Goal: Communication & Community: Connect with others

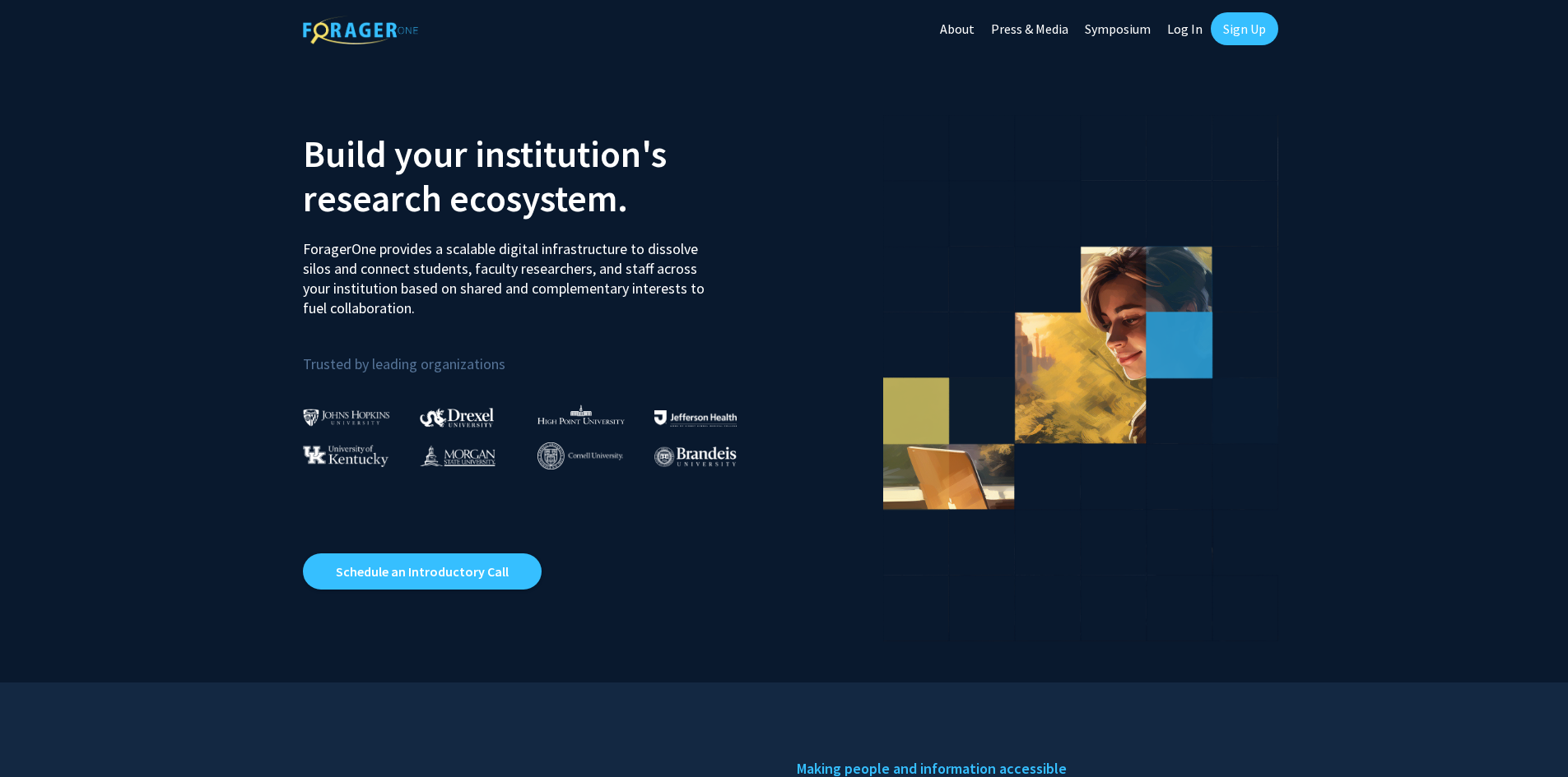
click at [1260, 27] on link "Sign Up" at bounding box center [1244, 29] width 68 height 32
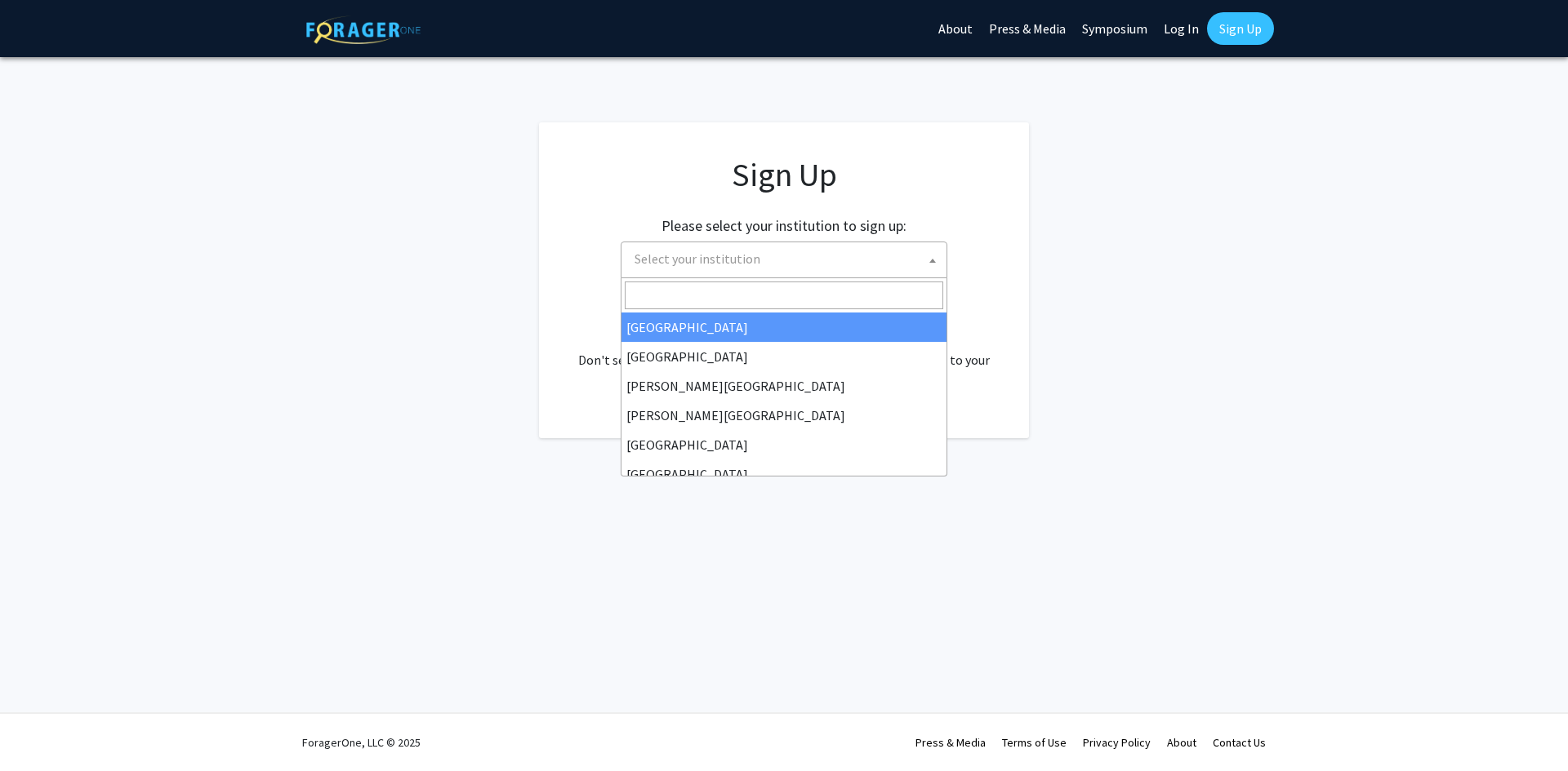
click at [802, 260] on span "Select your institution" at bounding box center [787, 259] width 318 height 33
type input "u"
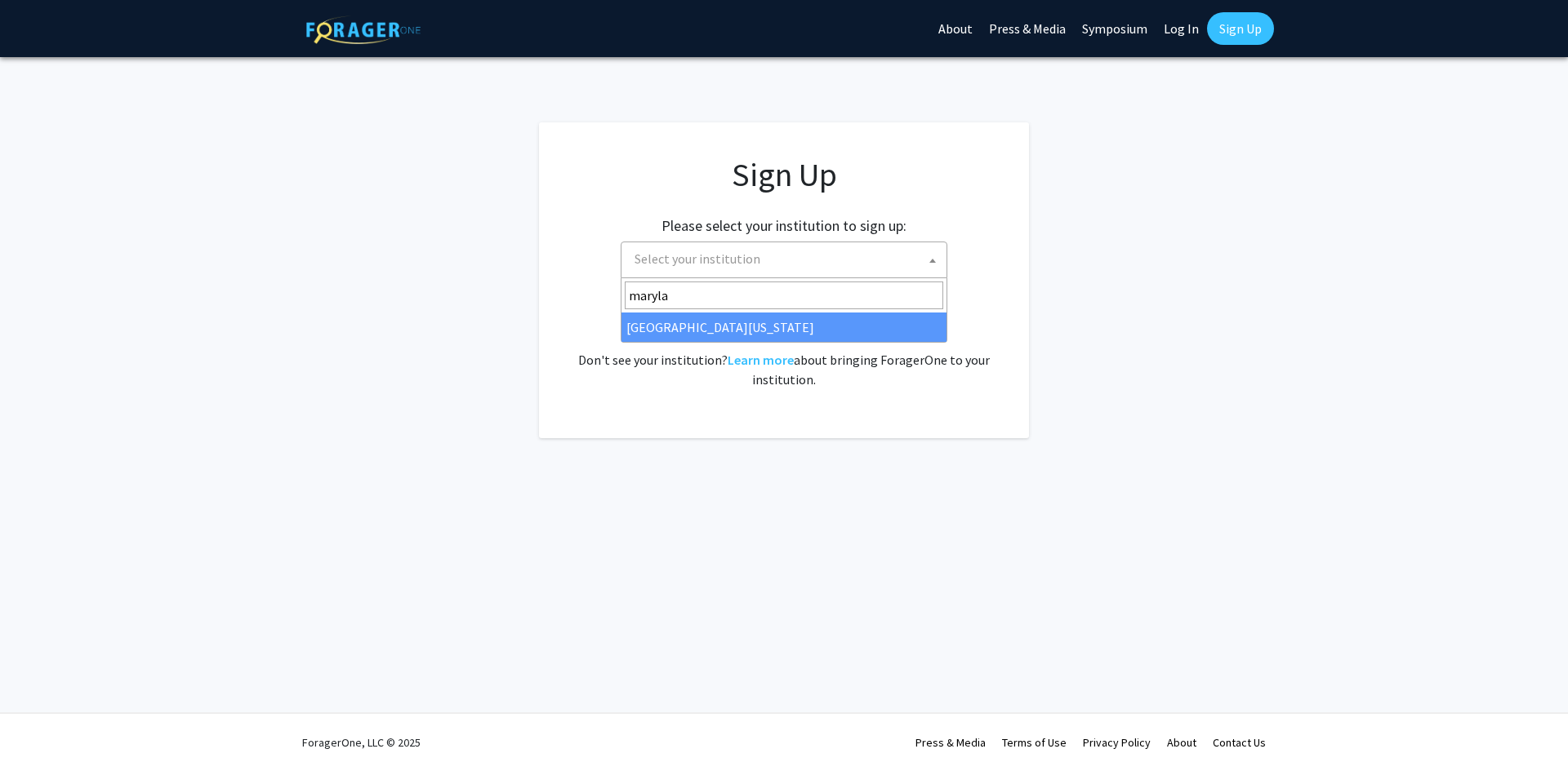
type input "marylan"
select select "31"
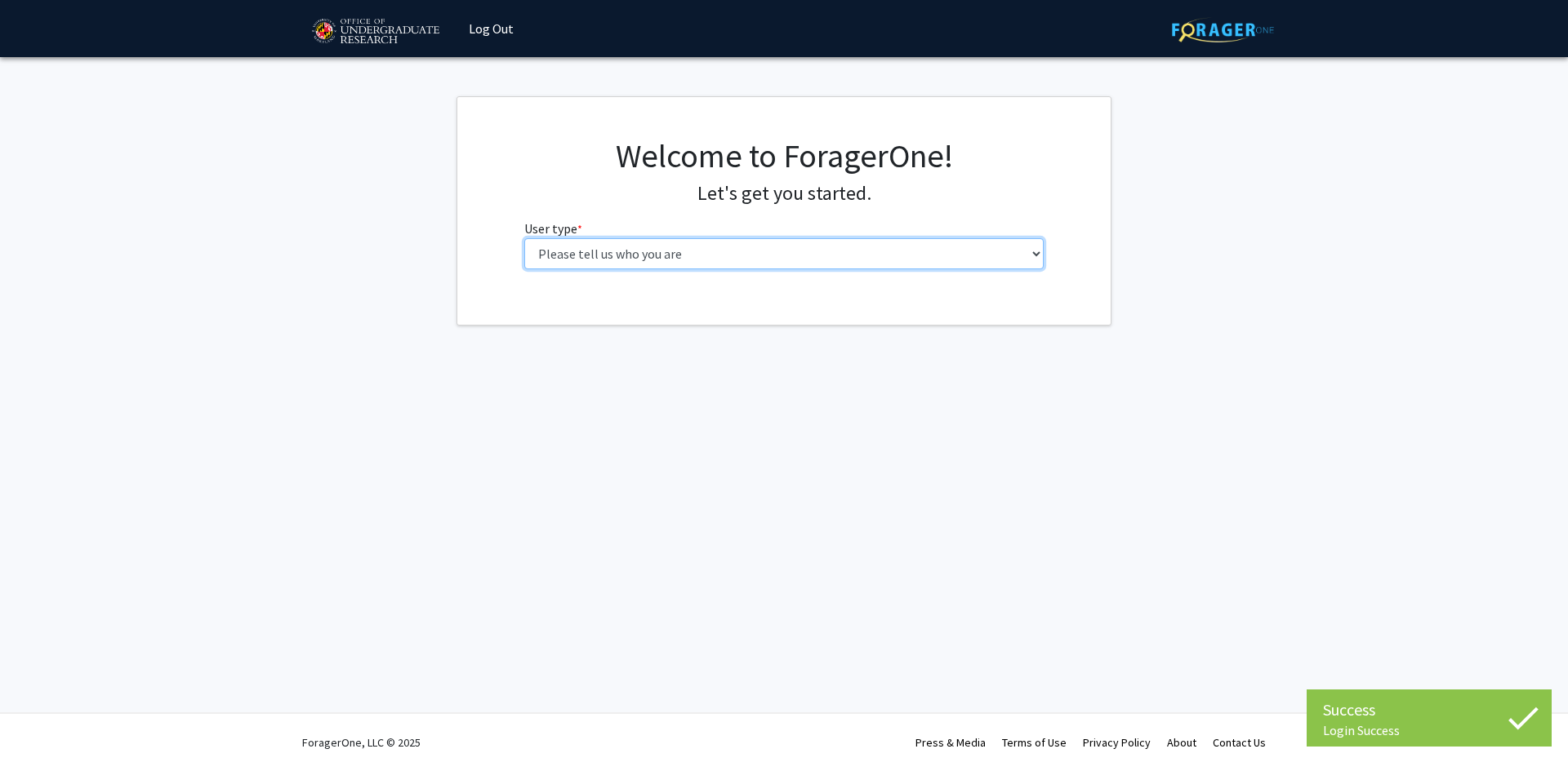
click at [695, 249] on select "Please tell us who you are Undergraduate Student Master's Student Doctoral Cand…" at bounding box center [784, 254] width 520 height 31
select select "1: undergrad"
click at [524, 239] on select "Please tell us who you are Undergraduate Student Master's Student Doctoral Cand…" at bounding box center [784, 254] width 520 height 31
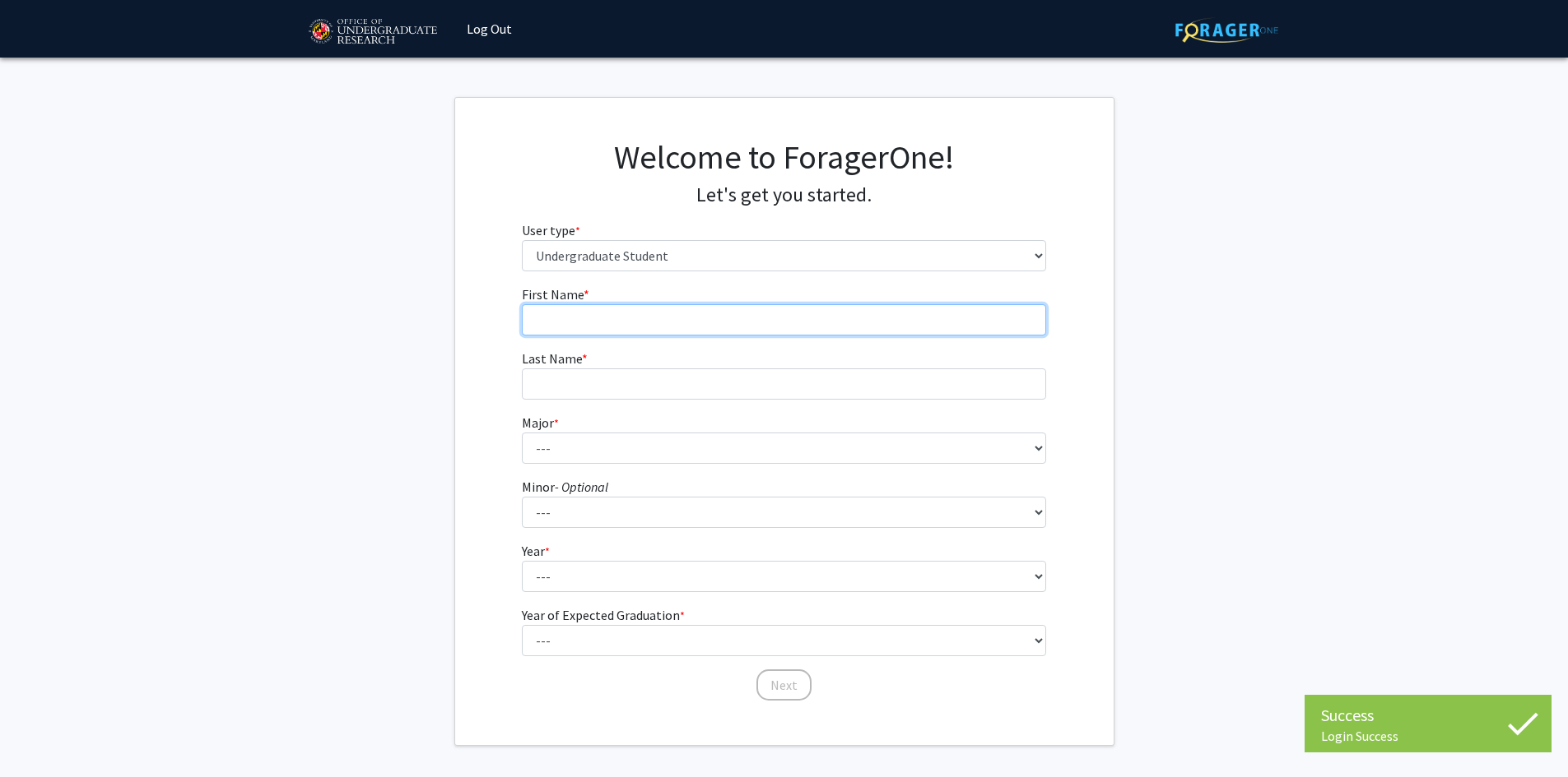
click at [753, 330] on input "First Name * required" at bounding box center [783, 320] width 524 height 32
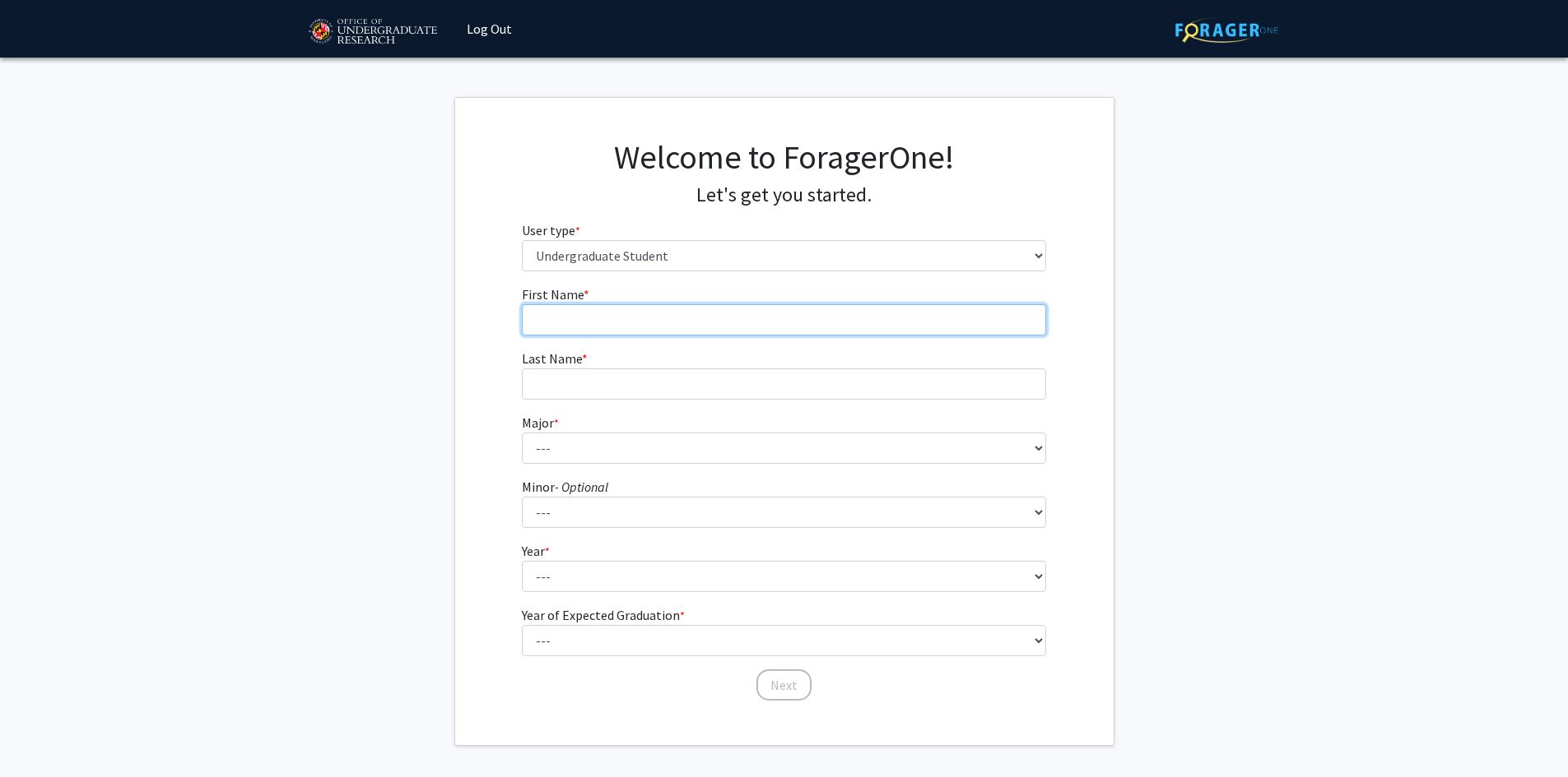
type input "Raymond"
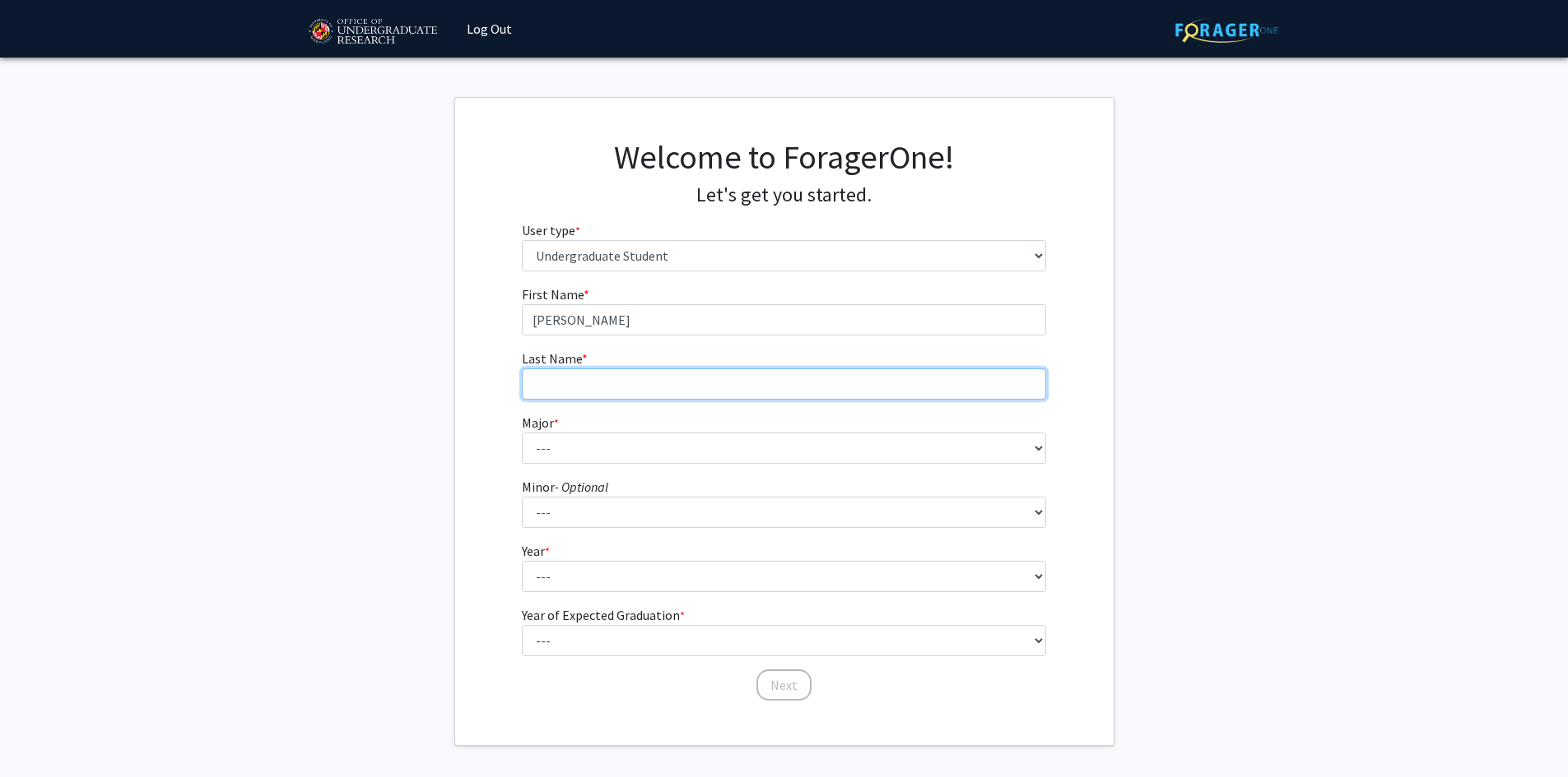
type input "Chen"
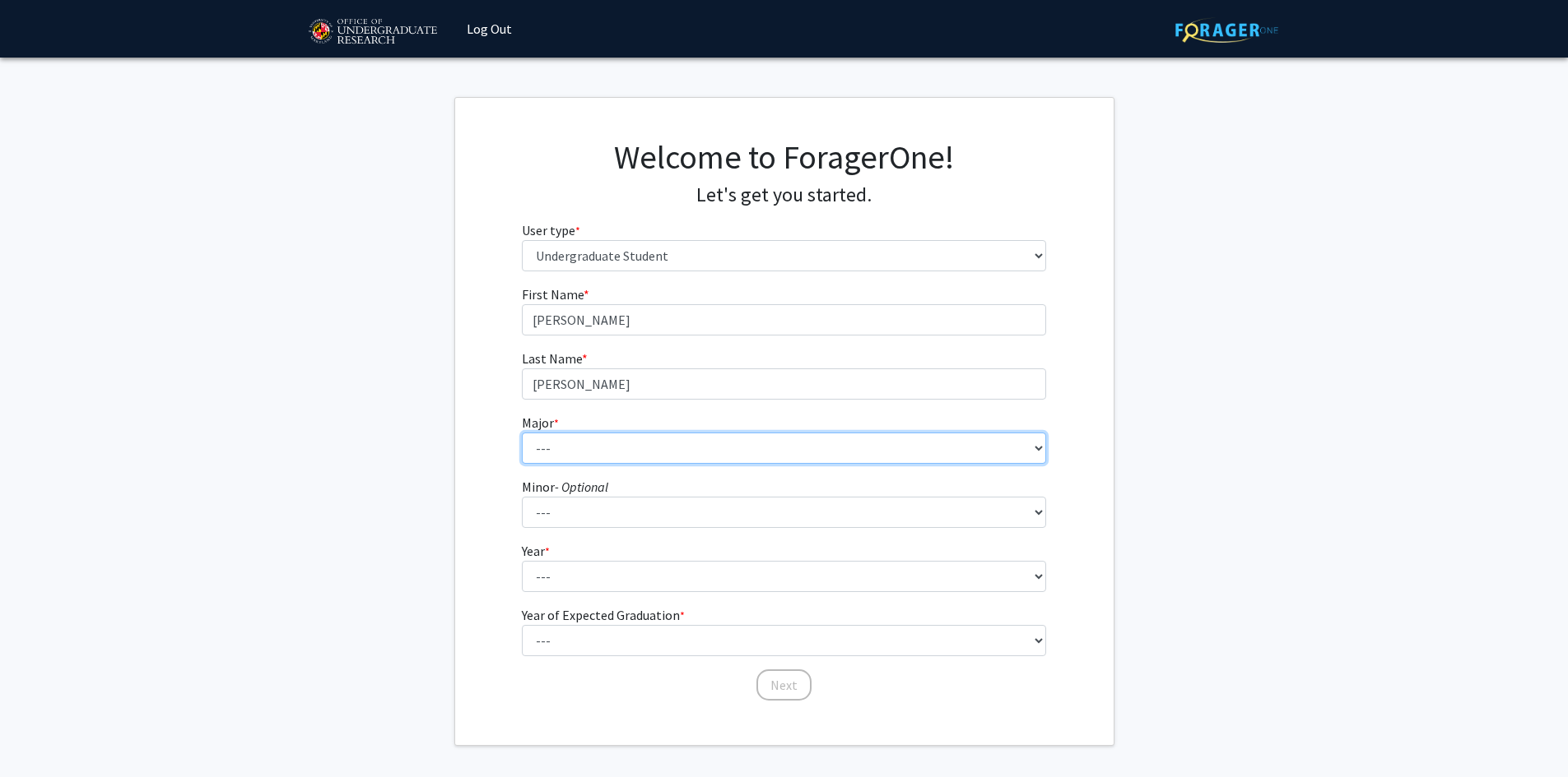
click at [626, 438] on select "--- Accounting Aerospace Engineering African American and Africana Studies Agri…" at bounding box center [783, 448] width 524 height 32
select select "28: 2329"
click at [521, 432] on select "--- Accounting Aerospace Engineering African American and Africana Studies Agri…" at bounding box center [783, 448] width 524 height 32
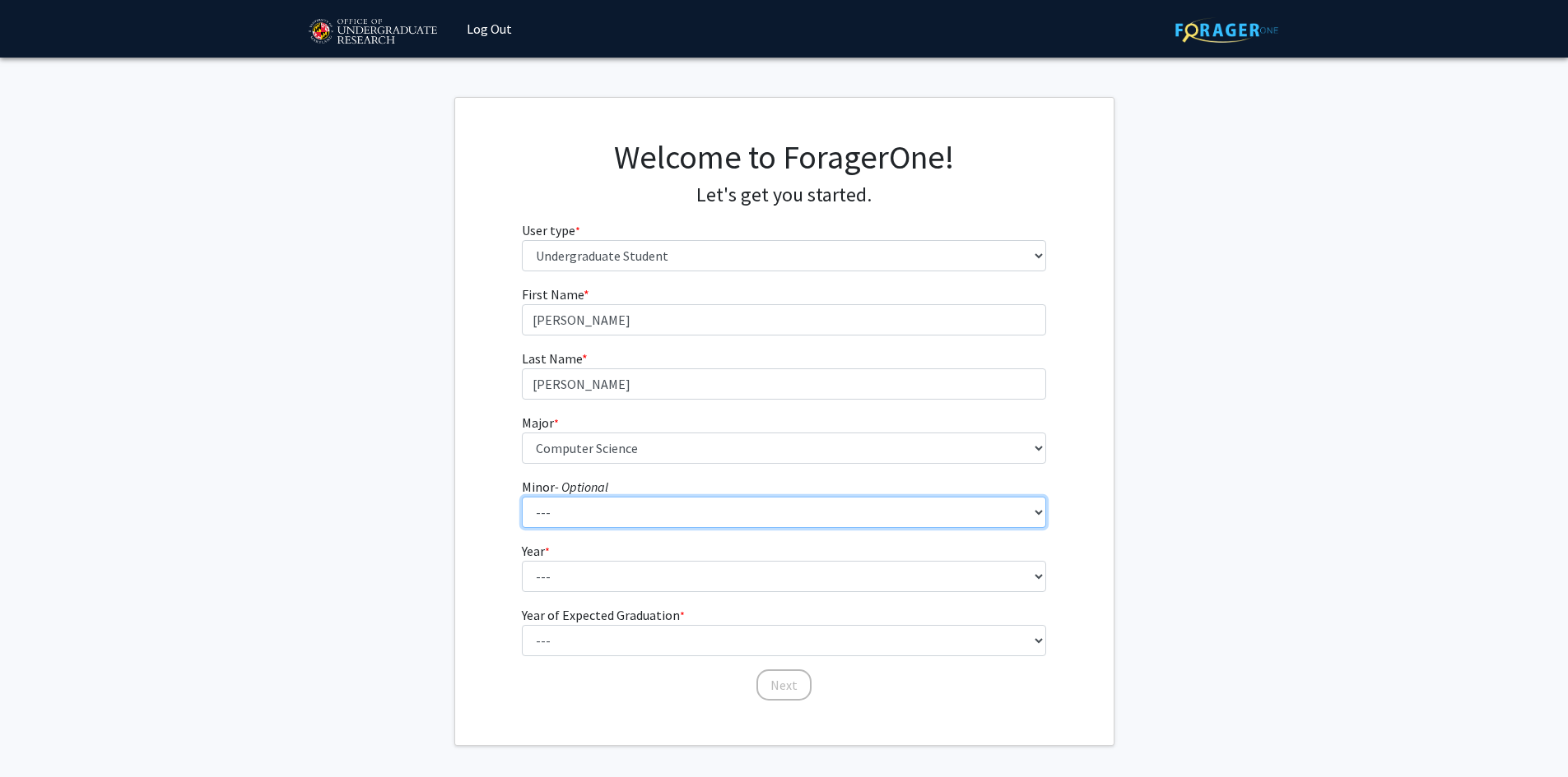
click at [610, 515] on select "--- Actuarial Mathematics Advanced Cybersecurity Experience for Students Africa…" at bounding box center [783, 513] width 524 height 32
select select "69: 1872"
click at [521, 497] on select "--- Actuarial Mathematics Advanced Cybersecurity Experience for Students Africa…" at bounding box center [783, 513] width 524 height 32
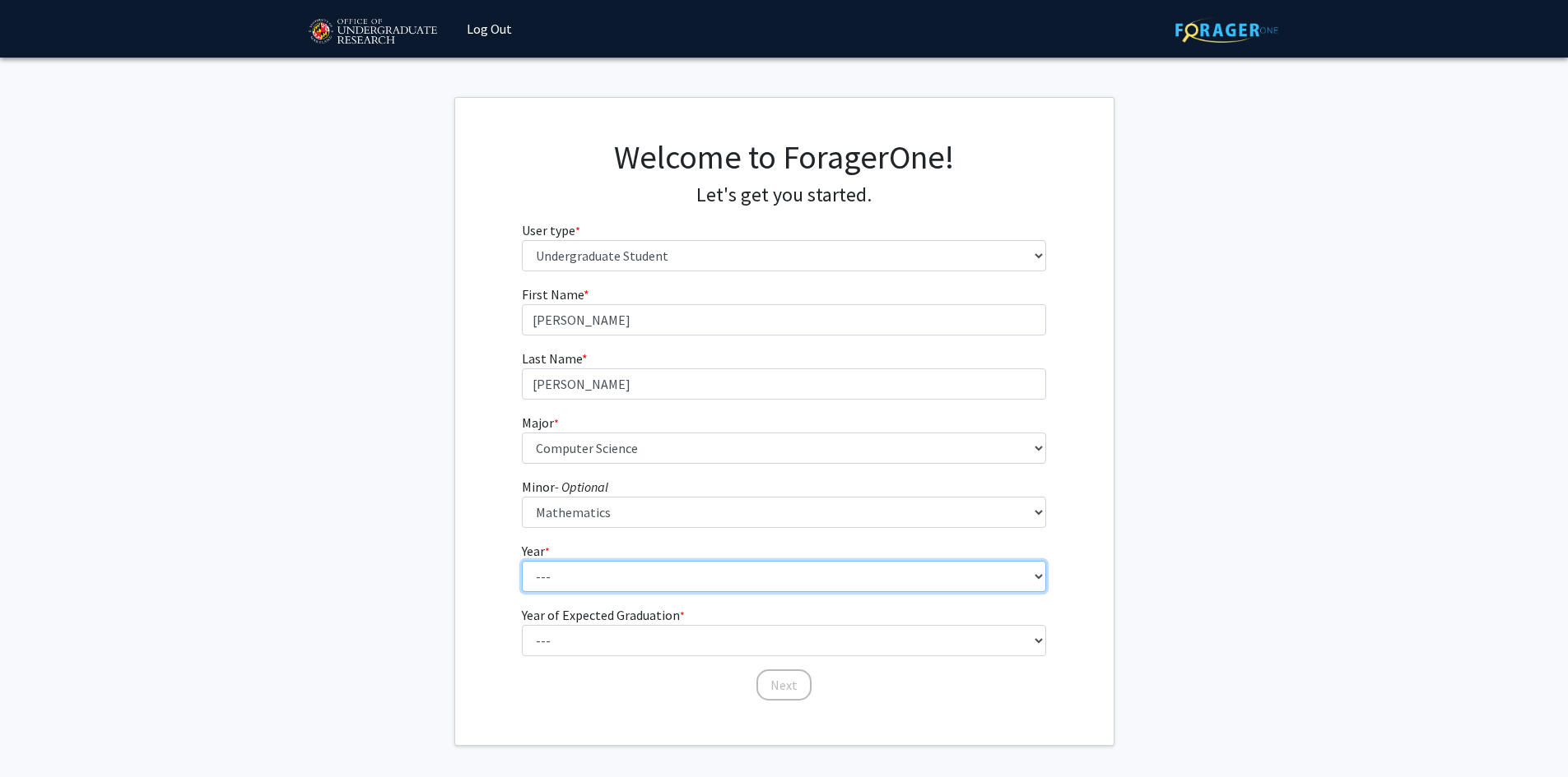
click at [641, 575] on select "--- First-year Sophomore Junior Senior Postbaccalaureate Certificate" at bounding box center [783, 577] width 524 height 32
select select "3: junior"
click at [521, 561] on select "--- First-year Sophomore Junior Senior Postbaccalaureate Certificate" at bounding box center [783, 577] width 524 height 32
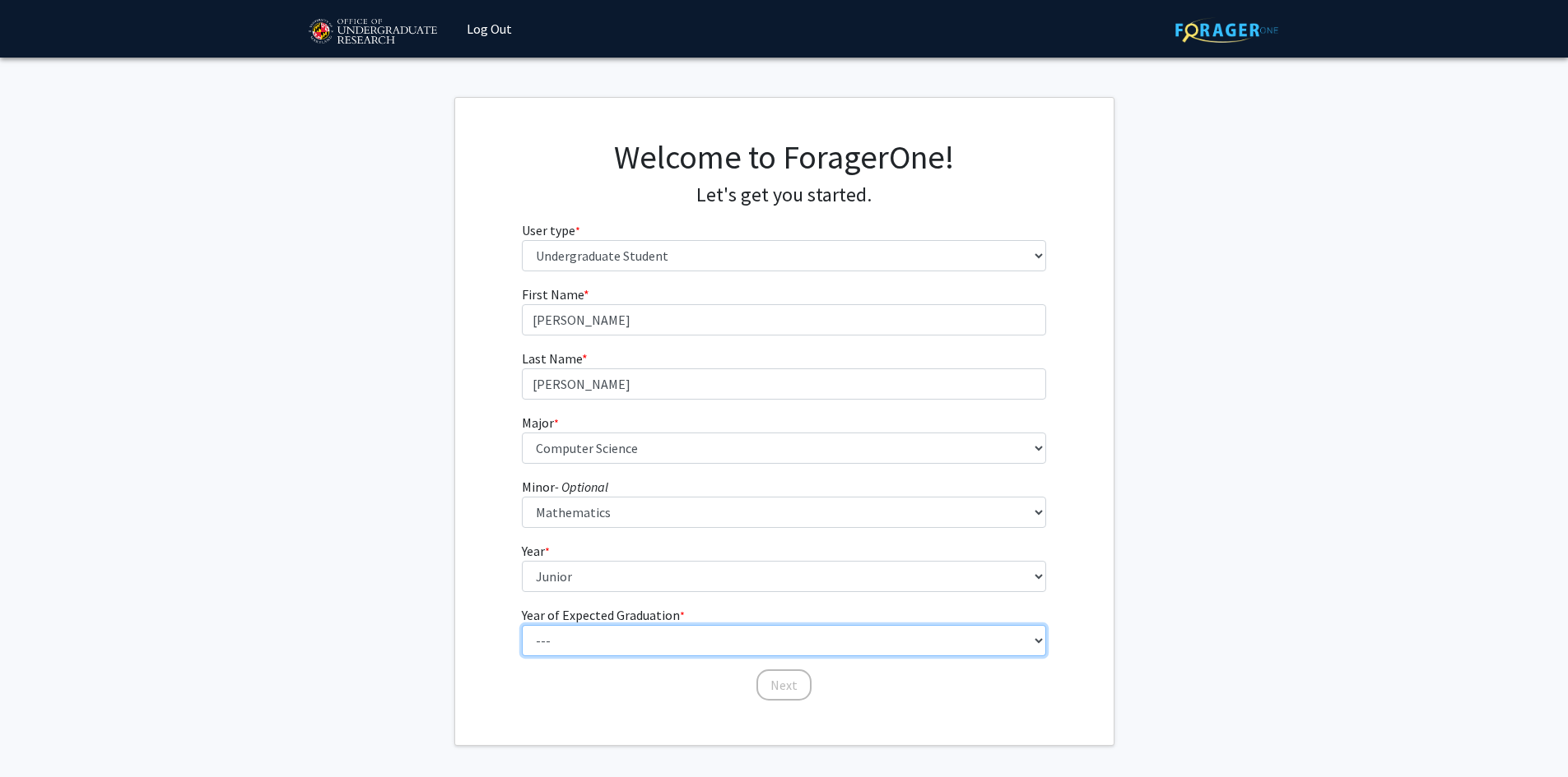
click at [632, 652] on select "--- 2025 2026 2027 2028 2029 2030 2031 2032 2033 2034" at bounding box center [783, 640] width 524 height 32
select select "3: 2027"
click at [521, 625] on select "--- 2025 2026 2027 2028 2029 2030 2031 2032 2033 2034" at bounding box center [783, 640] width 524 height 32
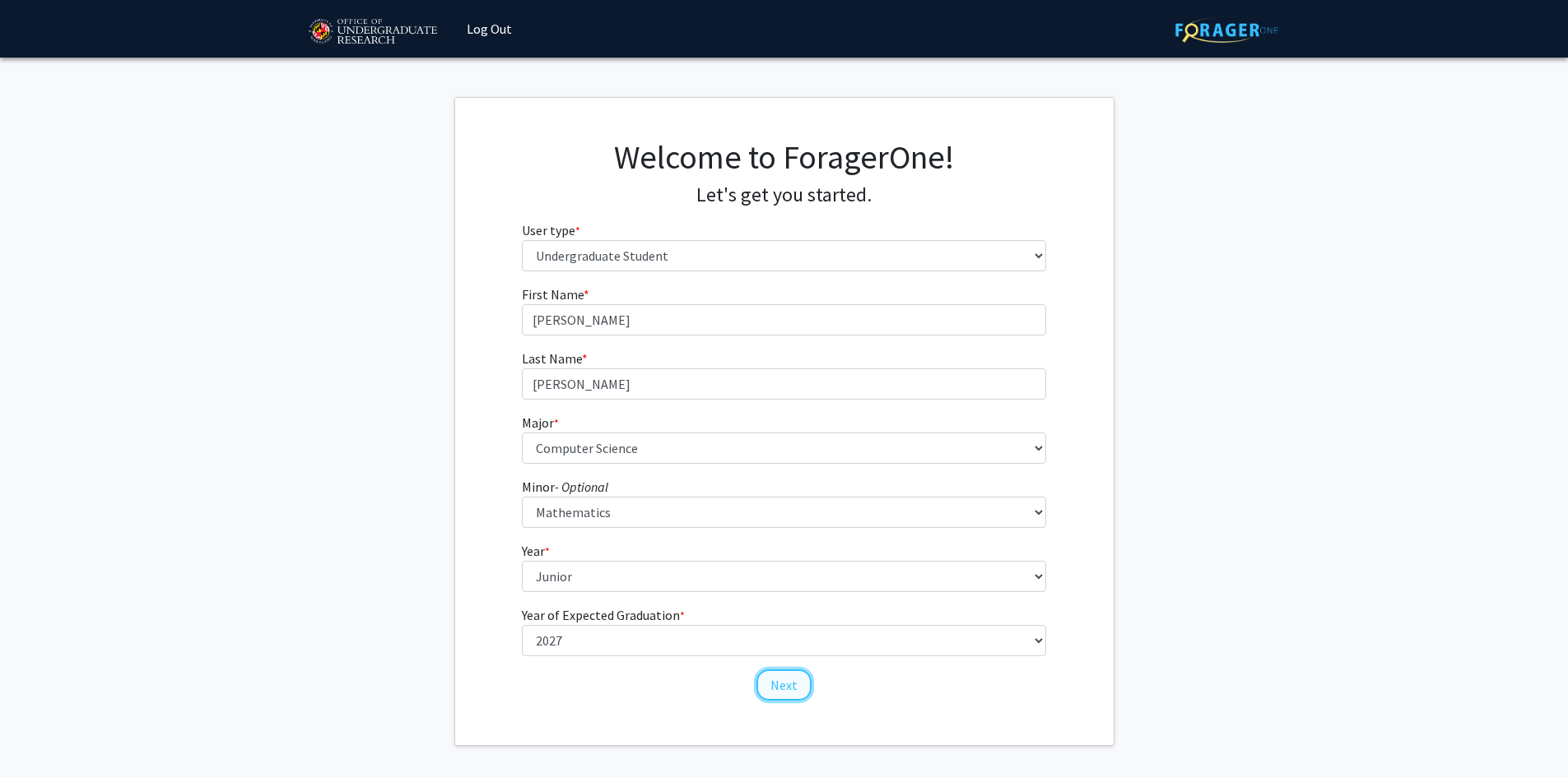
click at [794, 683] on button "Next" at bounding box center [784, 685] width 55 height 32
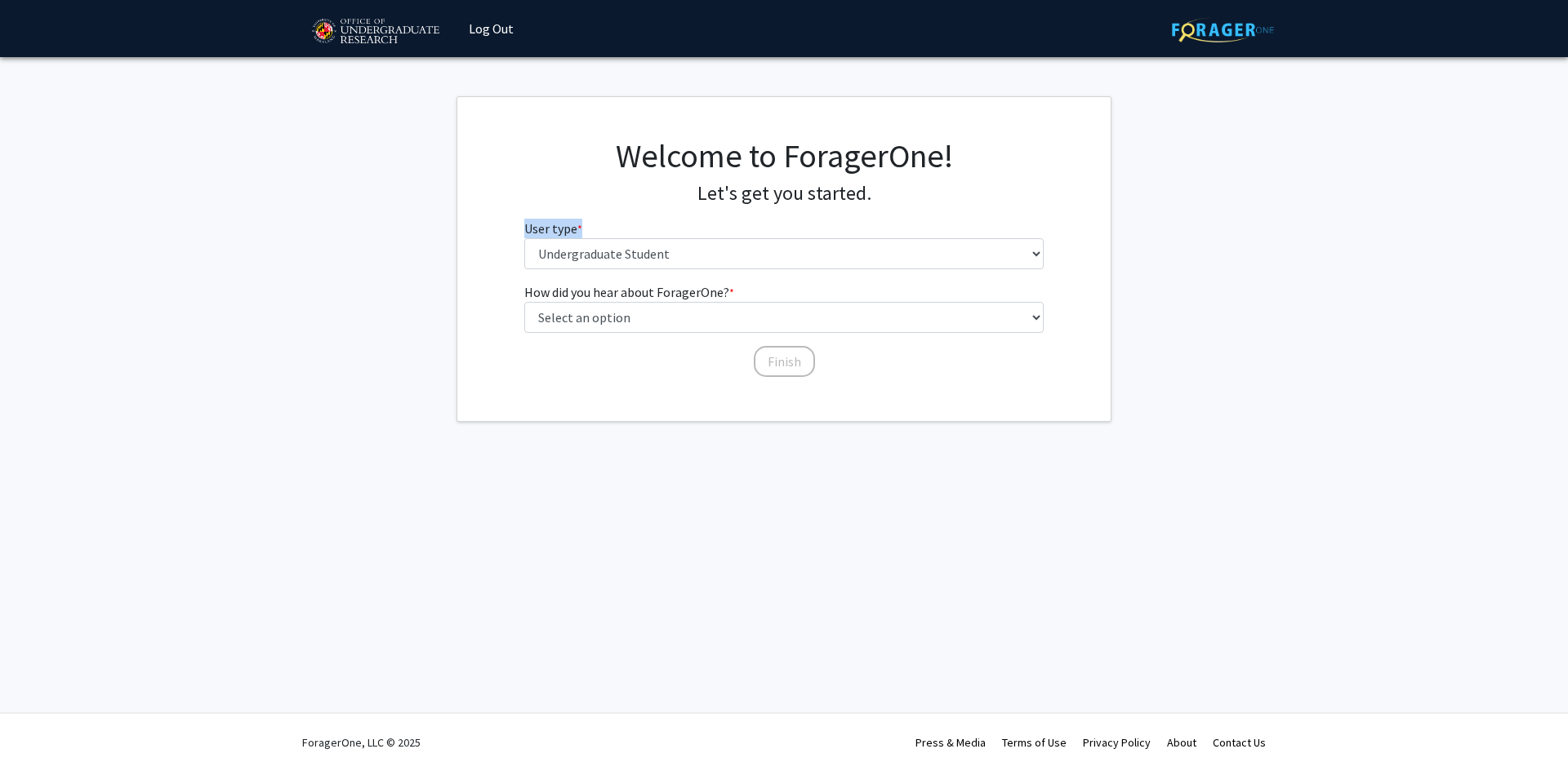
drag, startPoint x: 594, startPoint y: 235, endPoint x: 594, endPoint y: 245, distance: 10.0
click at [594, 245] on fg-select "User type * required Please tell us who you are Undergraduate Student Master's …" at bounding box center [784, 243] width 520 height 50
click at [601, 251] on select "Please tell us who you are Undergraduate Student Master's Student Doctoral Cand…" at bounding box center [784, 254] width 520 height 31
click at [524, 239] on select "Please tell us who you are Undergraduate Student Master's Student Doctoral Cand…" at bounding box center [784, 254] width 520 height 31
click at [649, 330] on select "Select an option Peer/student recommendation Faculty/staff recommendation Unive…" at bounding box center [784, 317] width 520 height 31
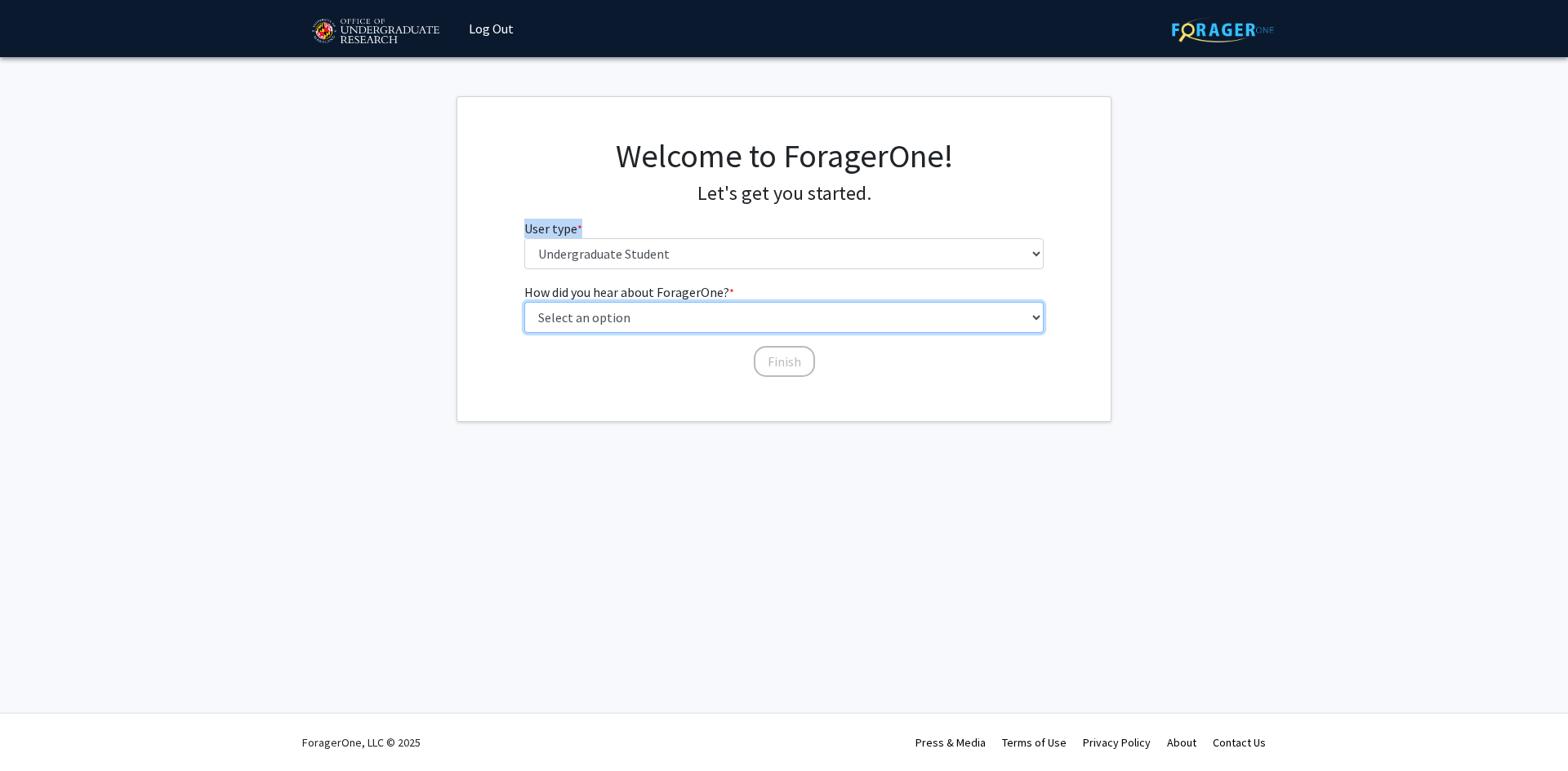
select select "3: university_website"
click at [524, 302] on select "Select an option Peer/student recommendation Faculty/staff recommendation Unive…" at bounding box center [784, 317] width 520 height 31
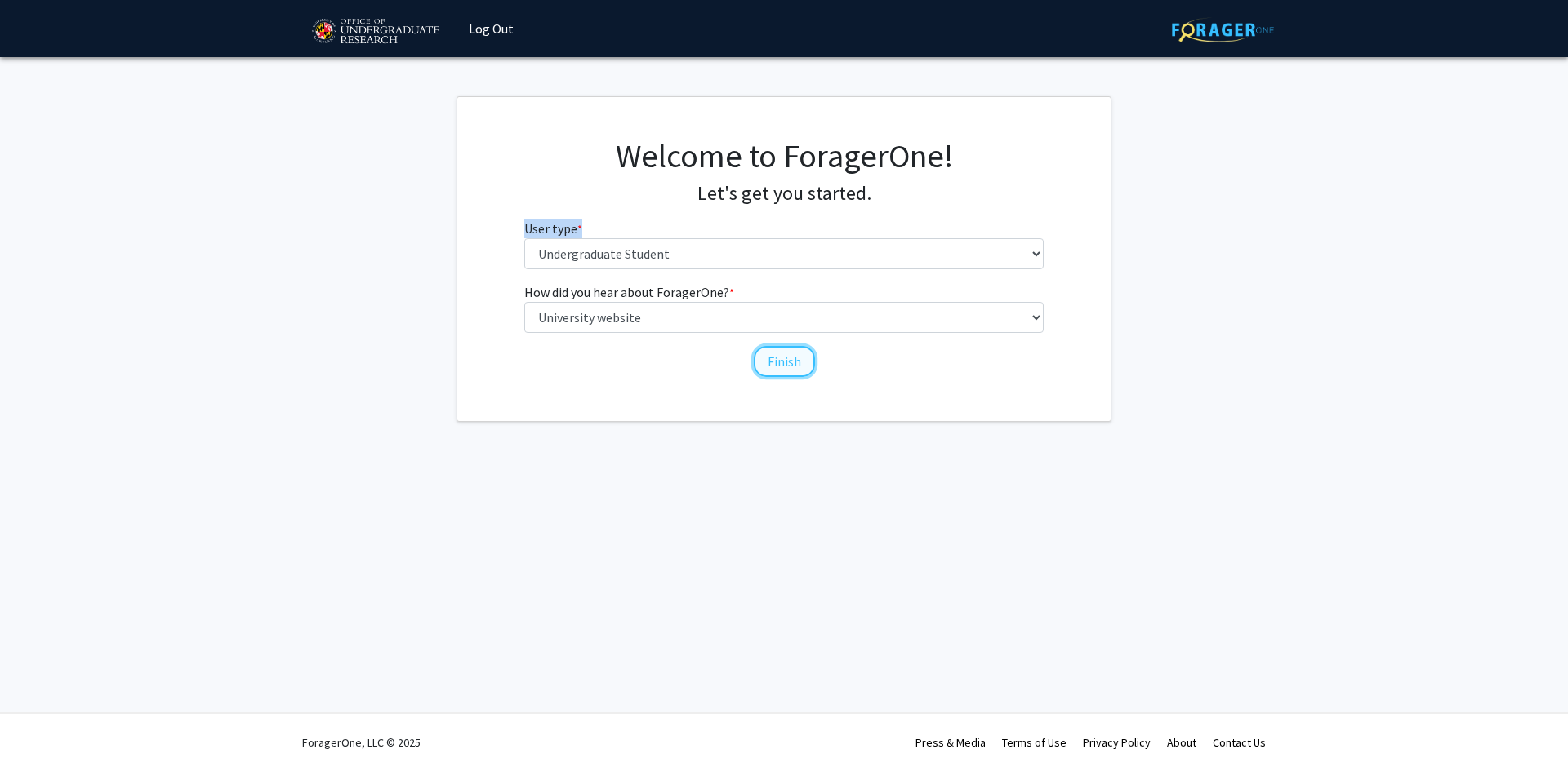
click at [788, 365] on button "Finish" at bounding box center [784, 361] width 62 height 31
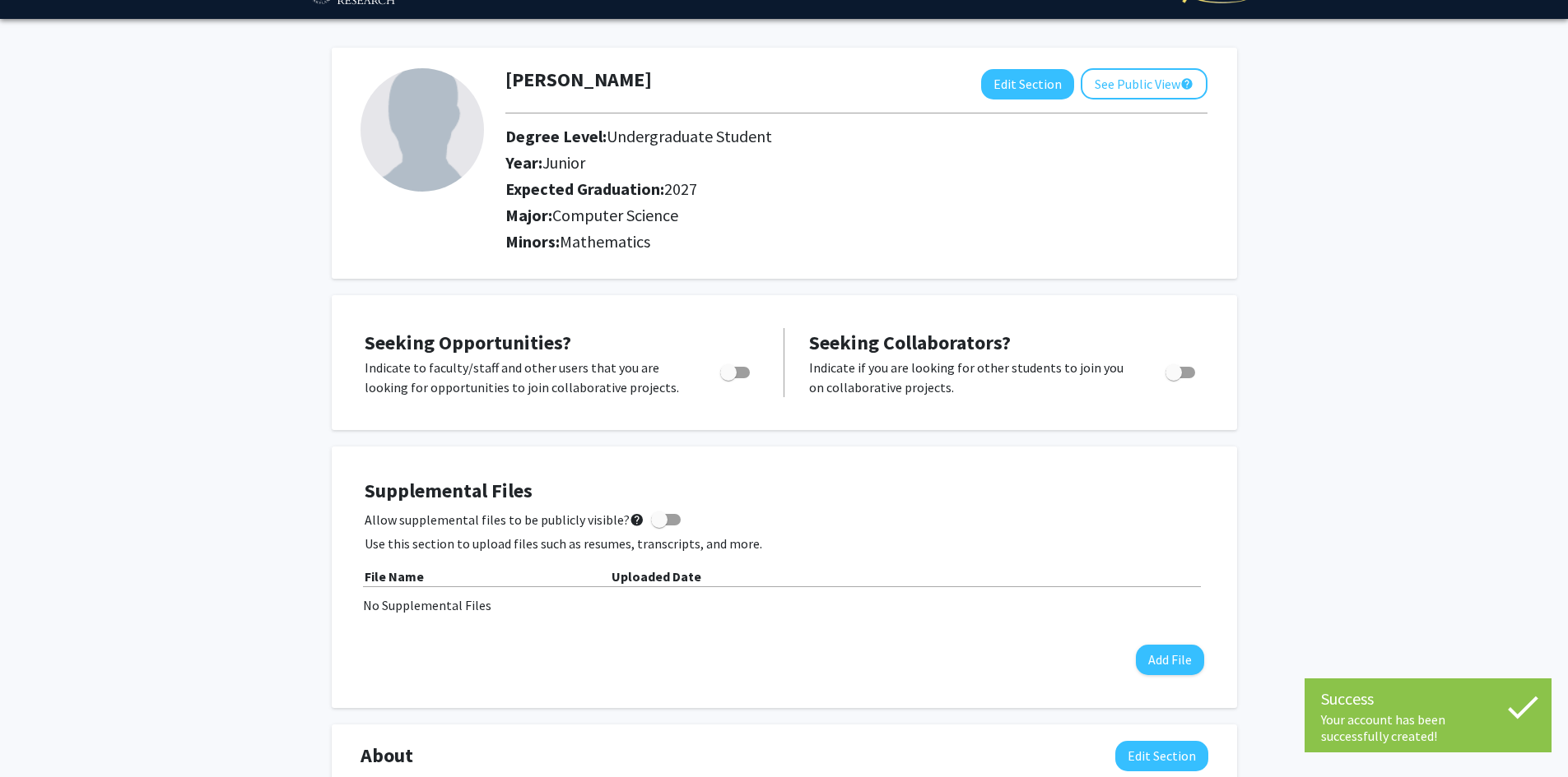
scroll to position [82, 0]
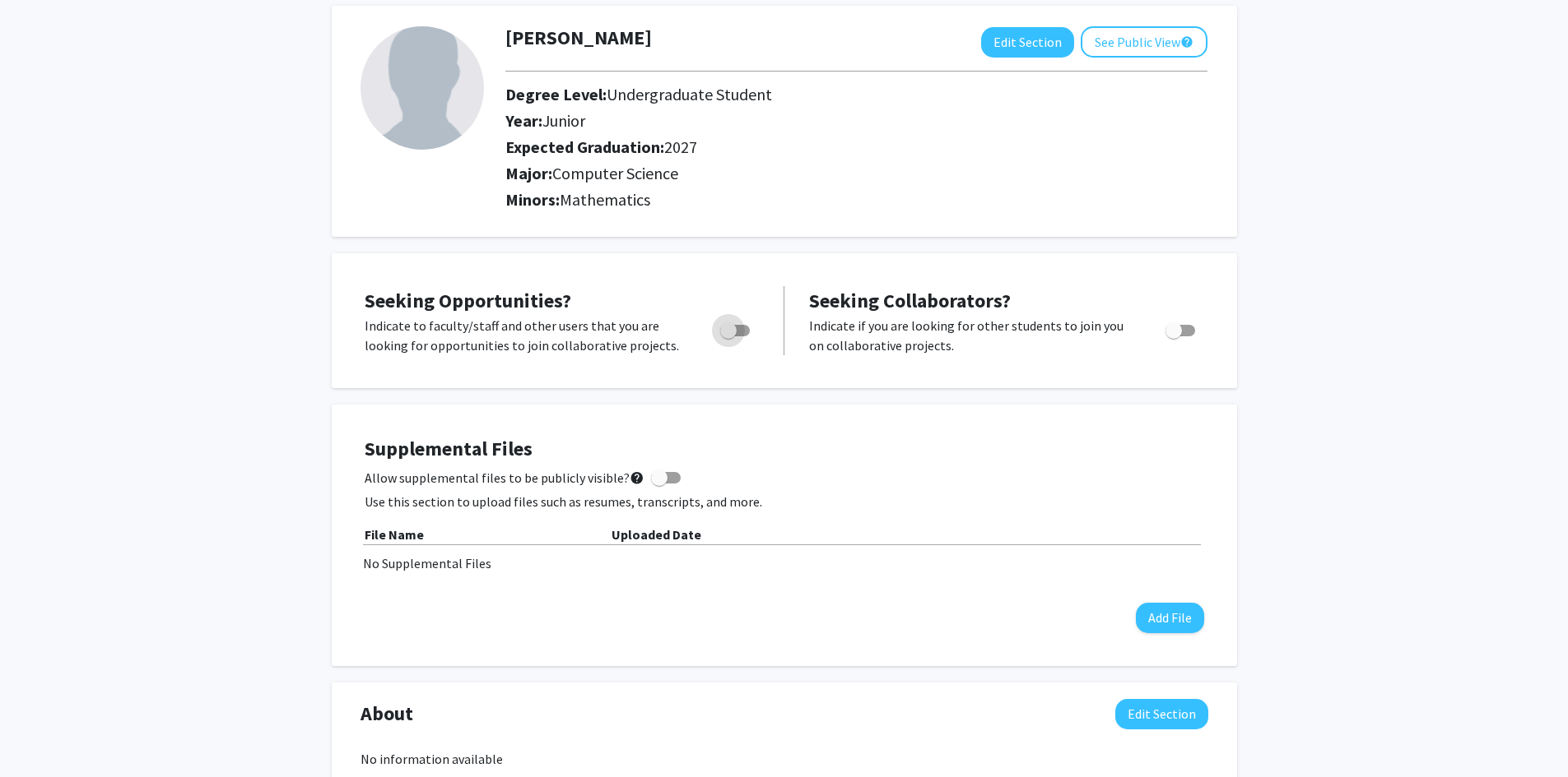
click at [741, 330] on span "Toggle" at bounding box center [734, 330] width 30 height 11
click at [729, 336] on input "Are you actively seeking opportunities?" at bounding box center [728, 336] width 1 height 1
checkbox input "true"
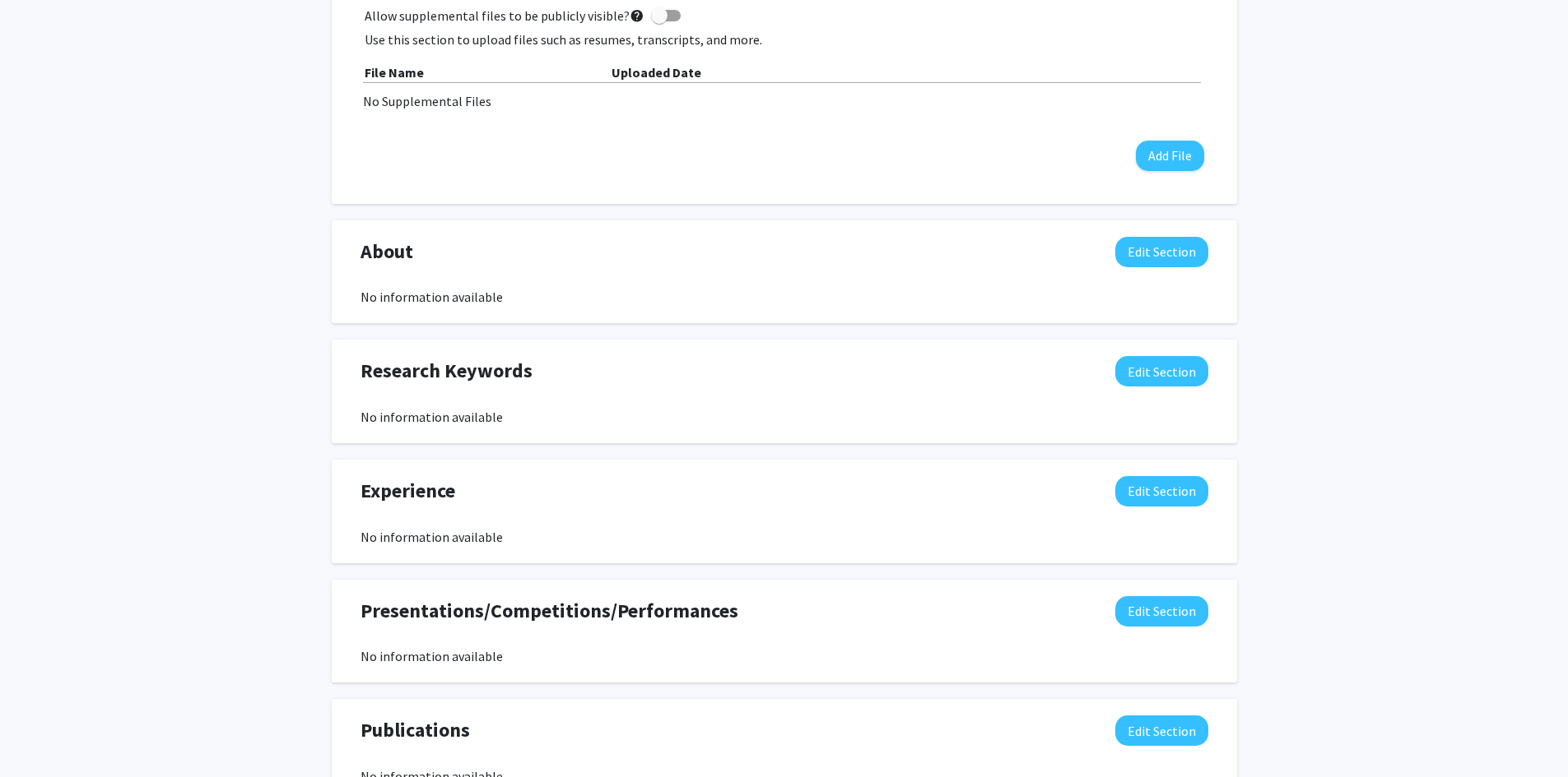
scroll to position [576, 0]
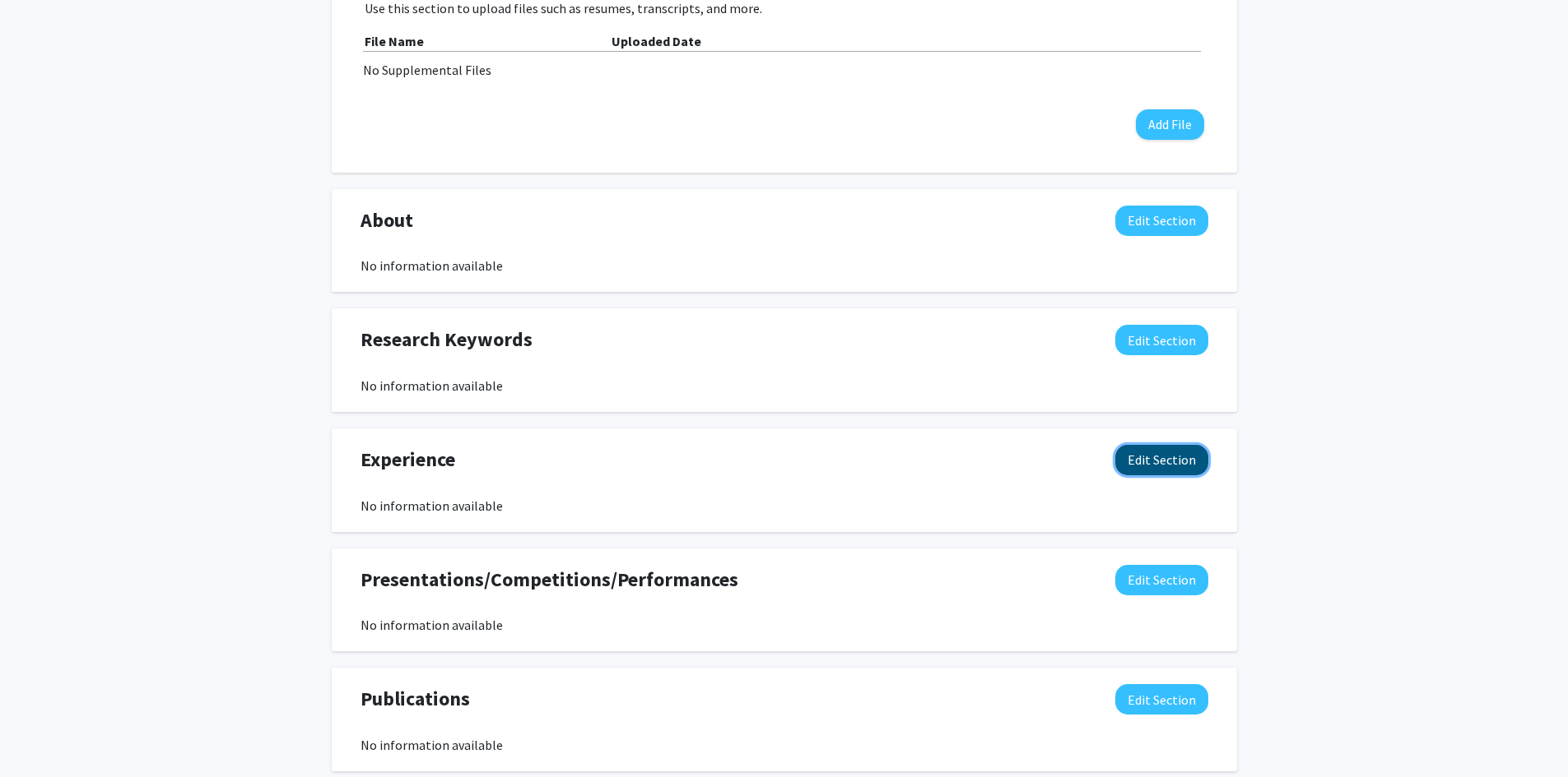
click at [1186, 467] on button "Edit Section" at bounding box center [1161, 460] width 93 height 31
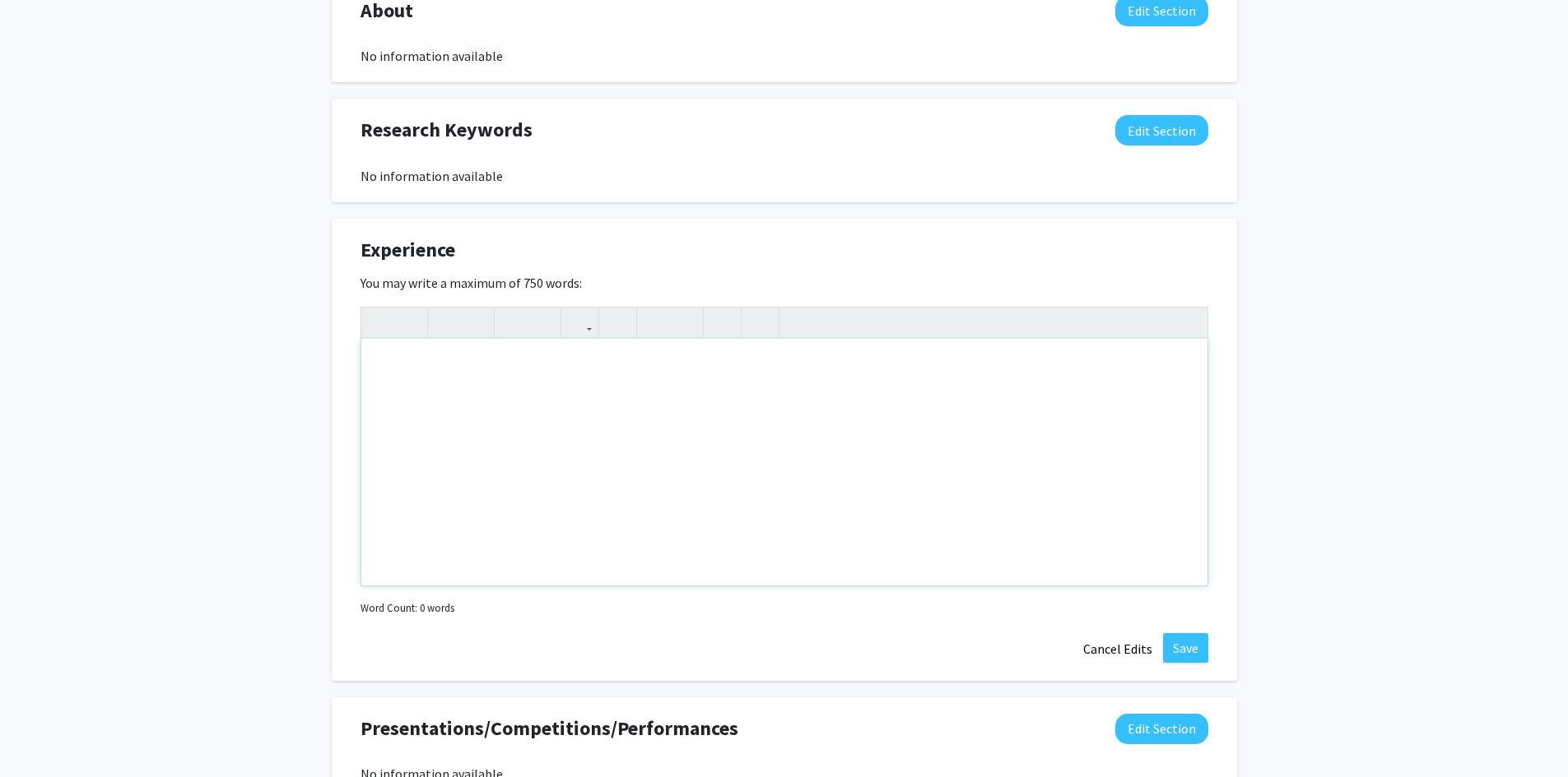
scroll to position [823, 0]
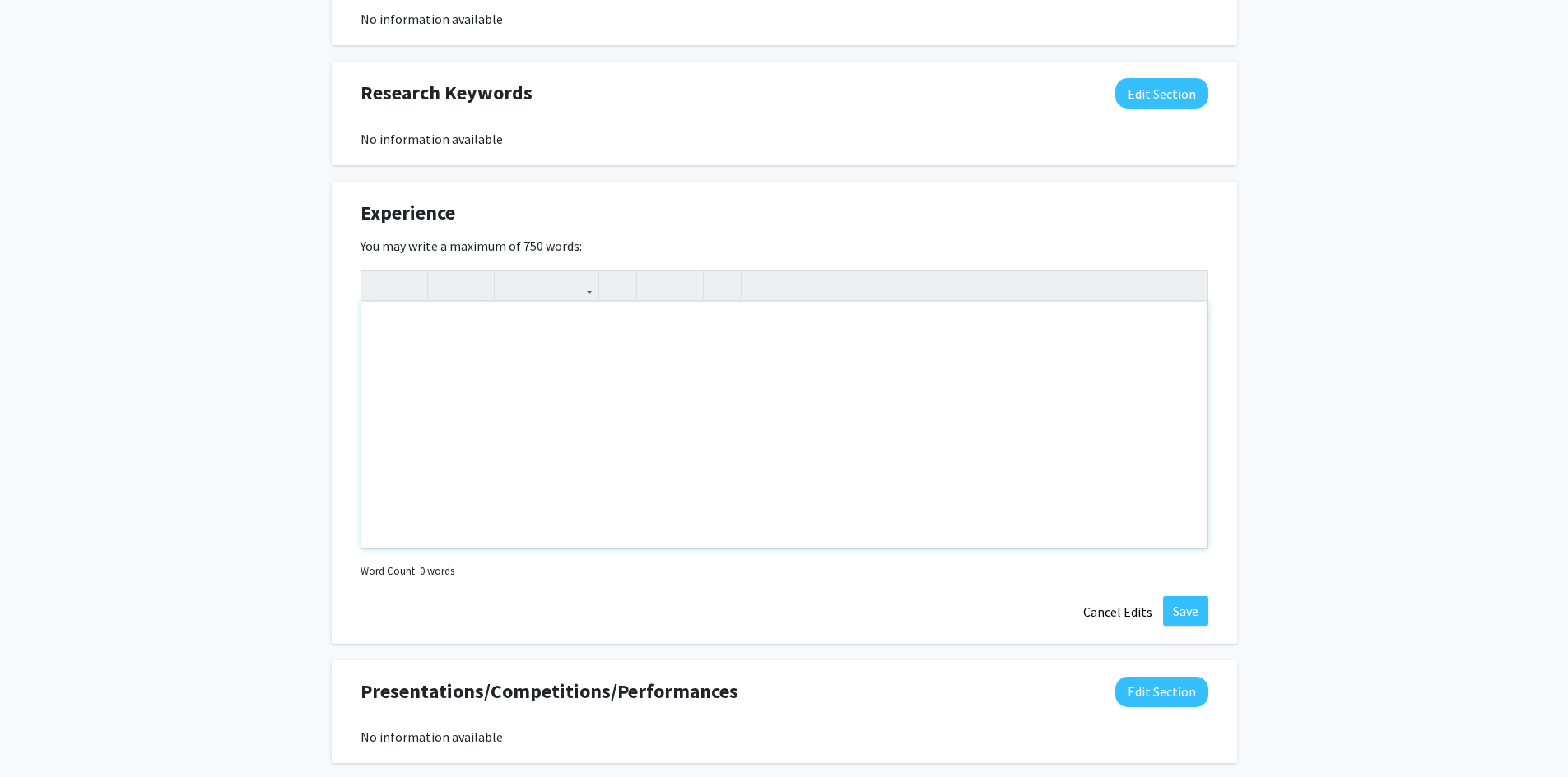
click at [667, 506] on div "Note to users with screen readers: Please deactivate our accessibility plugin f…" at bounding box center [784, 425] width 846 height 247
click at [1131, 614] on button "Cancel Edits" at bounding box center [1117, 612] width 91 height 32
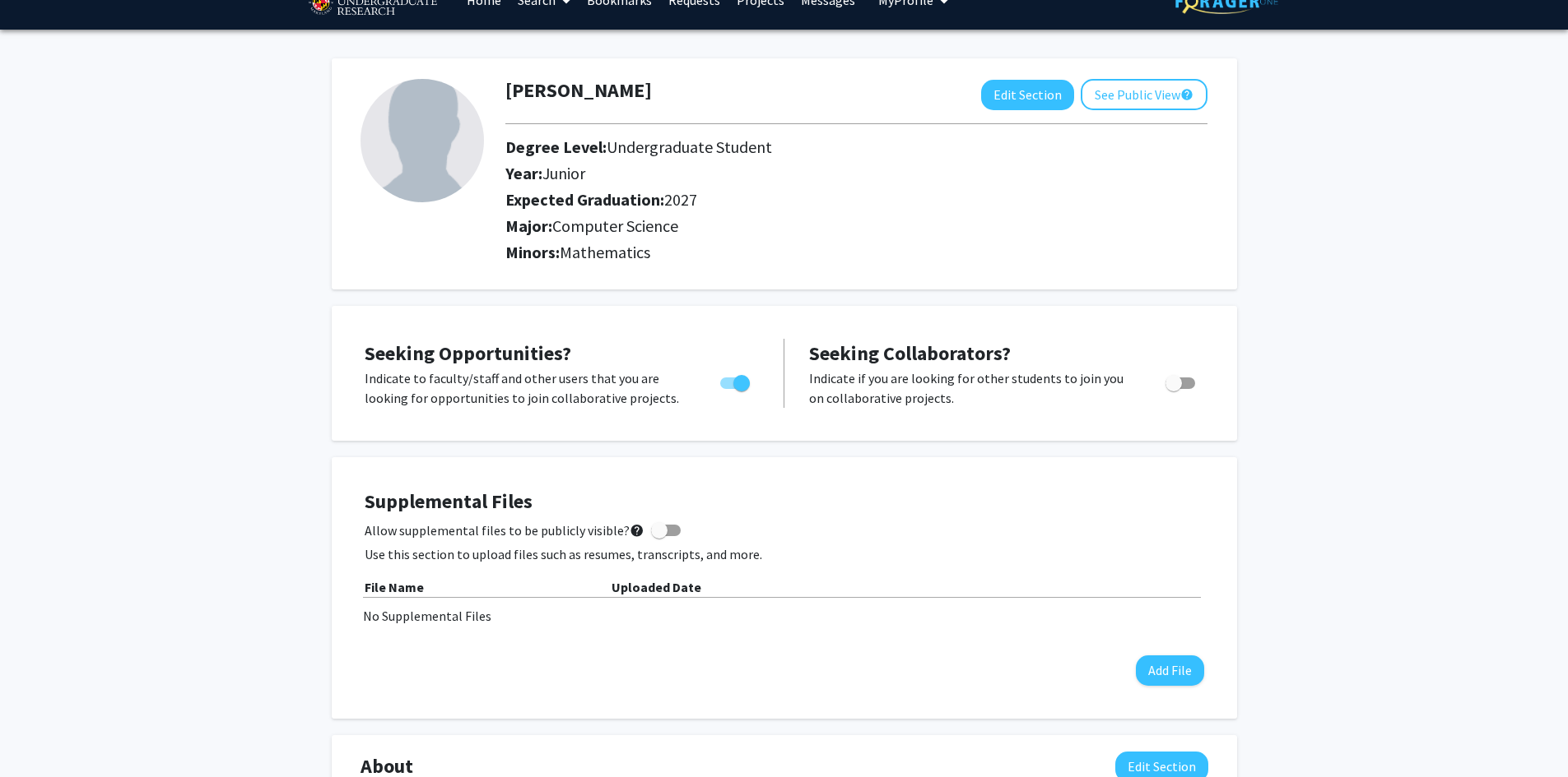
scroll to position [0, 0]
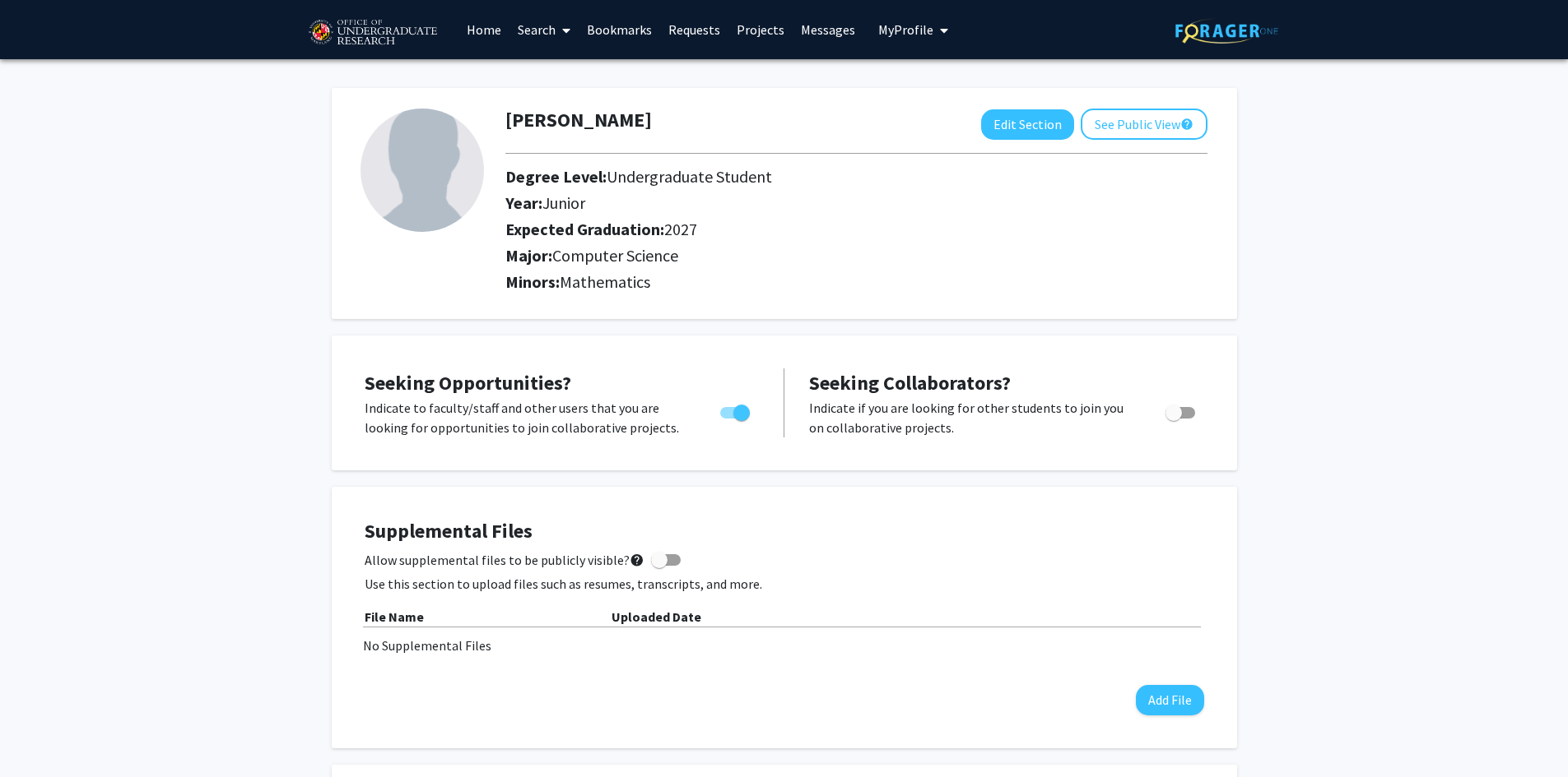
click at [477, 32] on link "Home" at bounding box center [483, 30] width 51 height 57
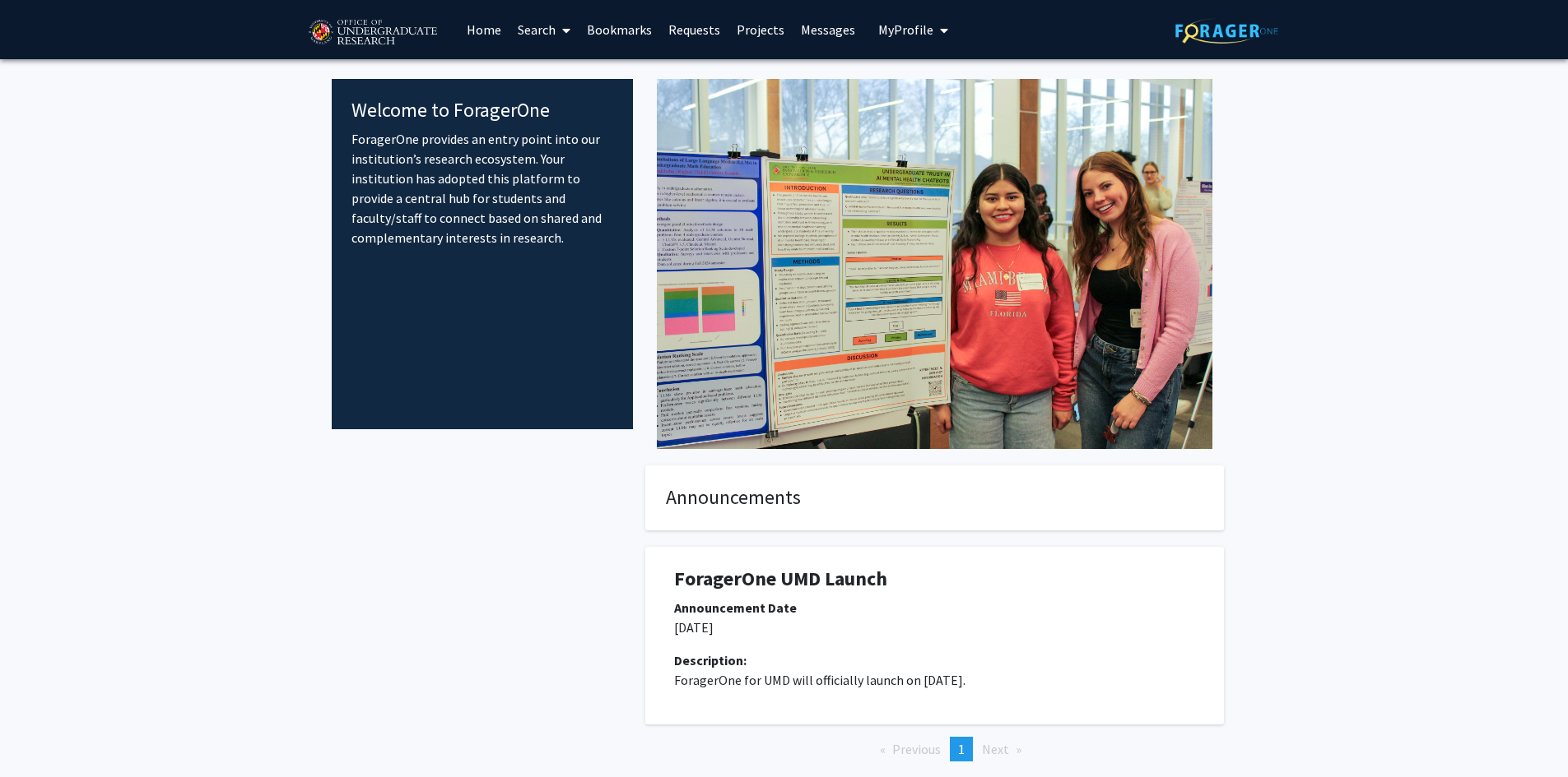
click at [532, 24] on link "Search" at bounding box center [543, 30] width 69 height 57
click at [561, 74] on span "Faculty/Staff" at bounding box center [569, 75] width 121 height 32
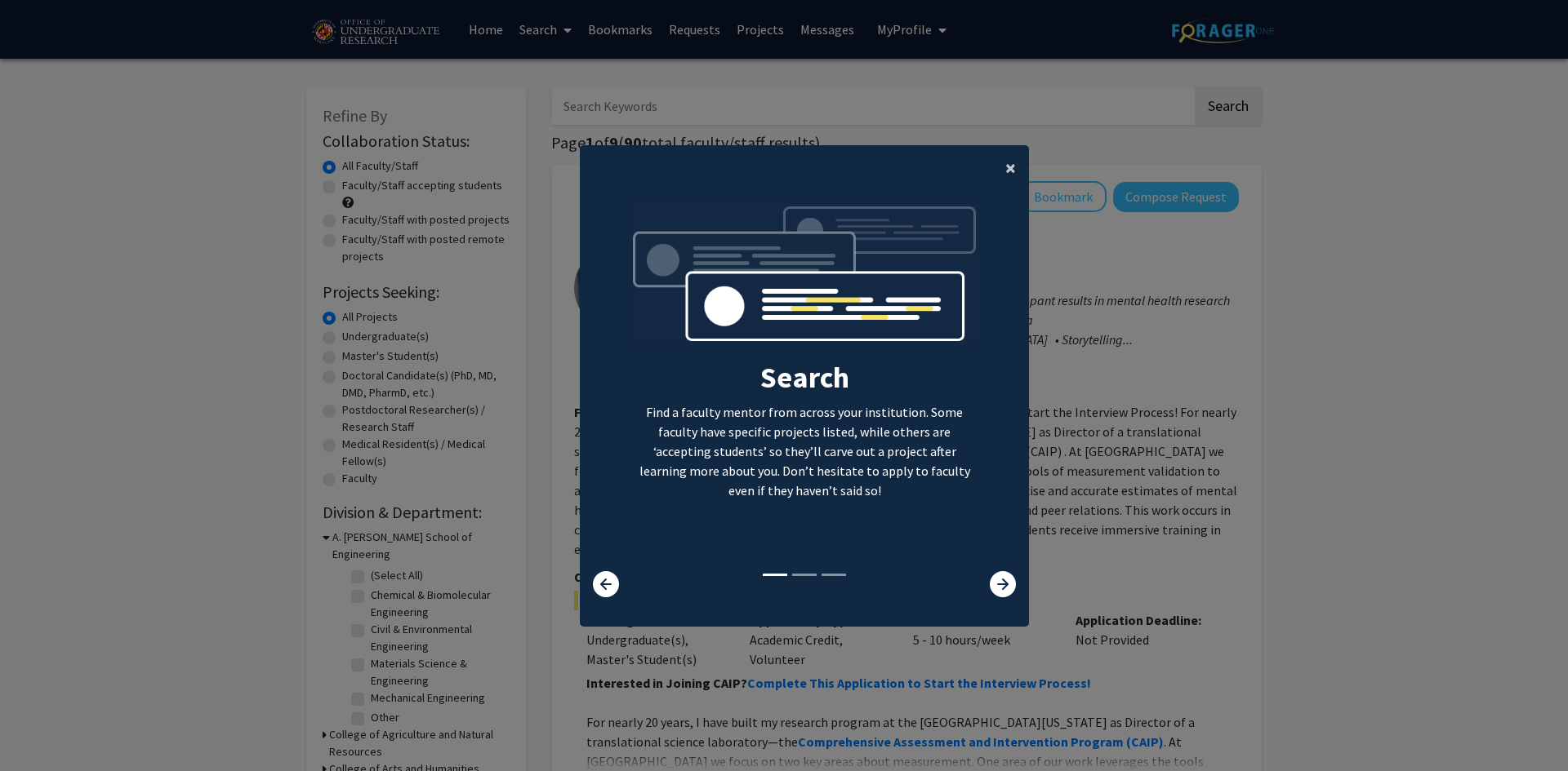
click at [997, 169] on button "×" at bounding box center [1010, 168] width 37 height 45
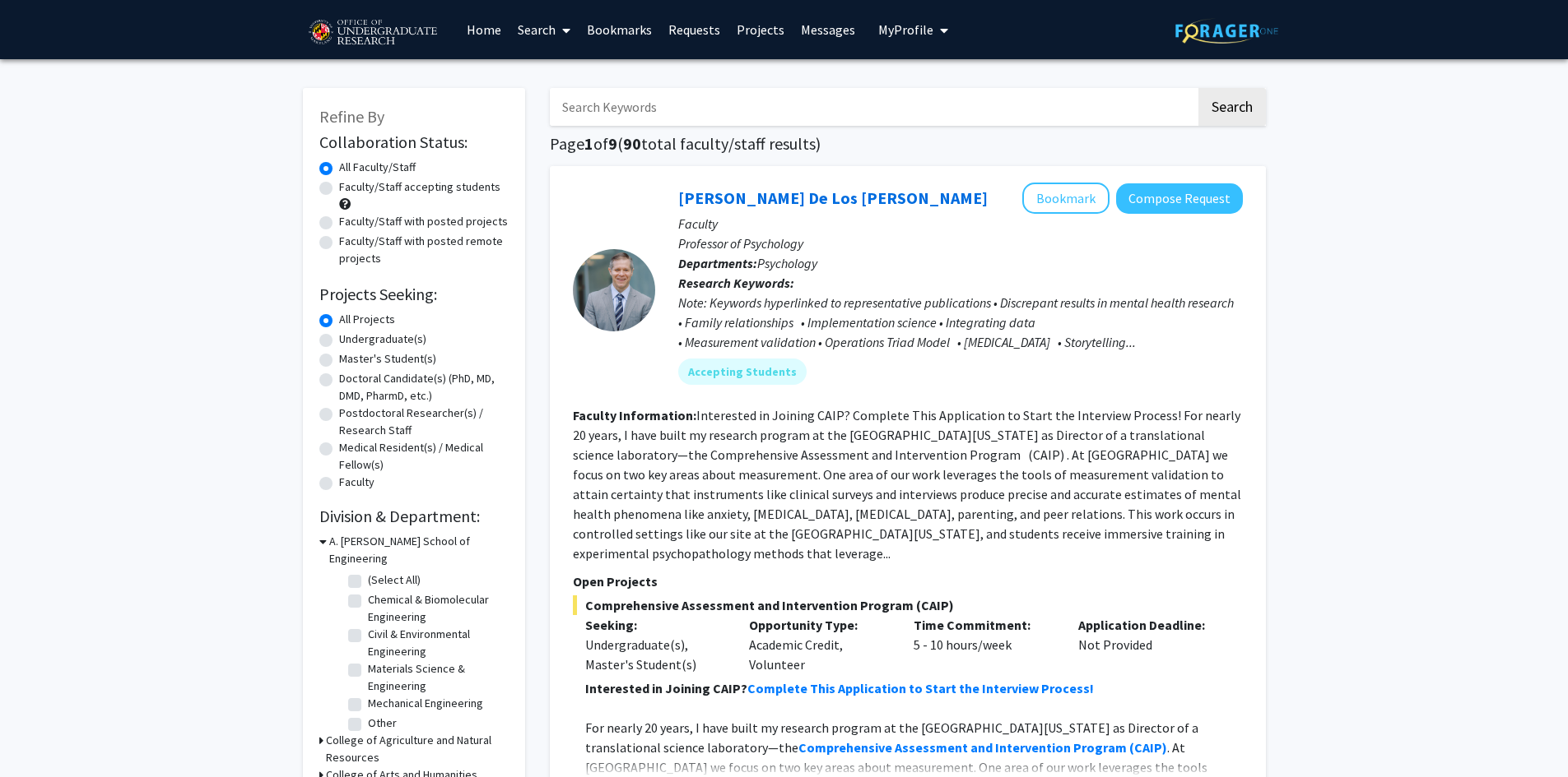
click at [370, 340] on label "Undergraduate(s)" at bounding box center [382, 339] width 87 height 17
click at [350, 340] on input "Undergraduate(s)" at bounding box center [344, 335] width 11 height 10
radio input "true"
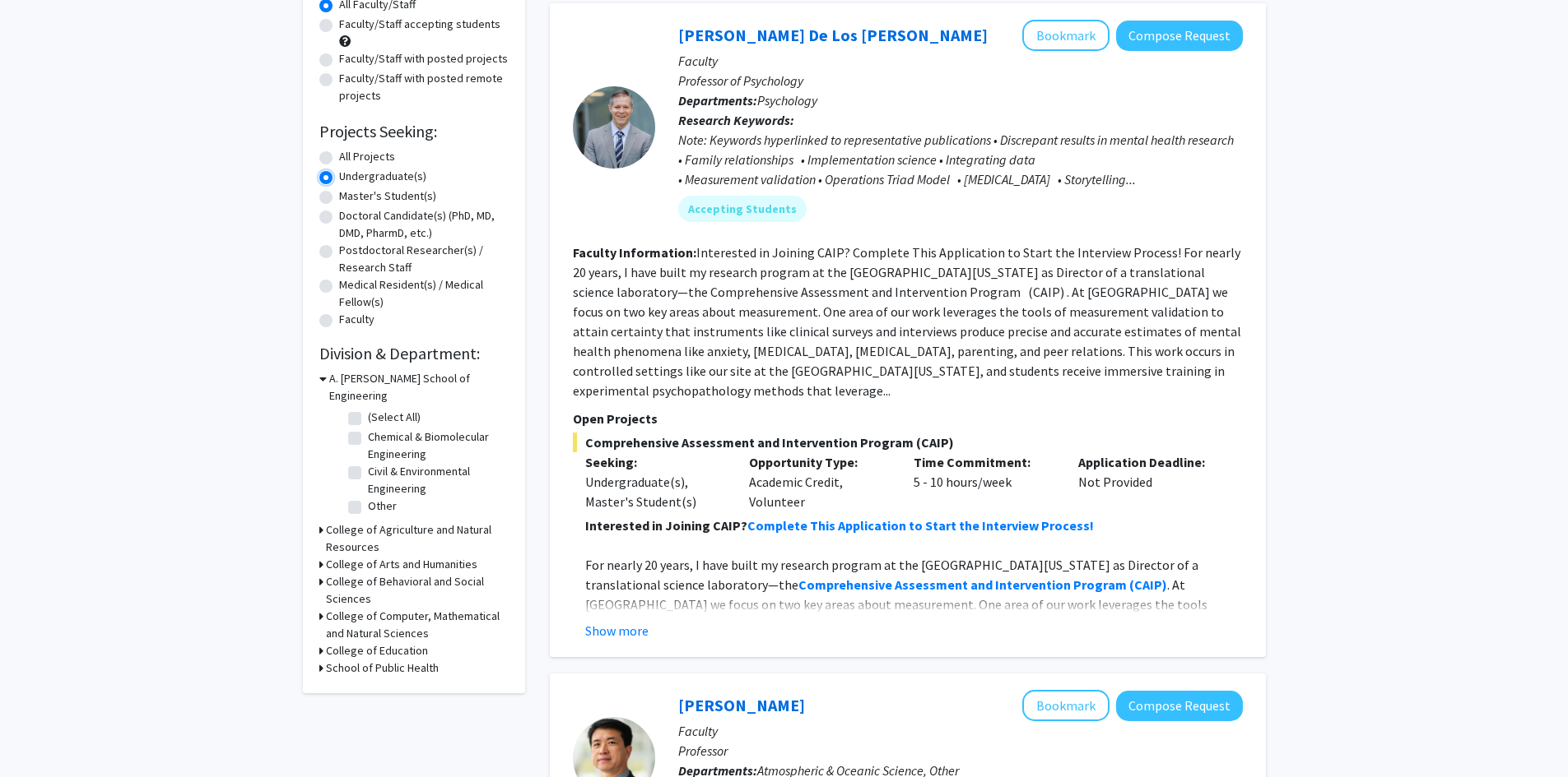
scroll to position [164, 0]
click at [319, 606] on icon at bounding box center [321, 615] width 4 height 17
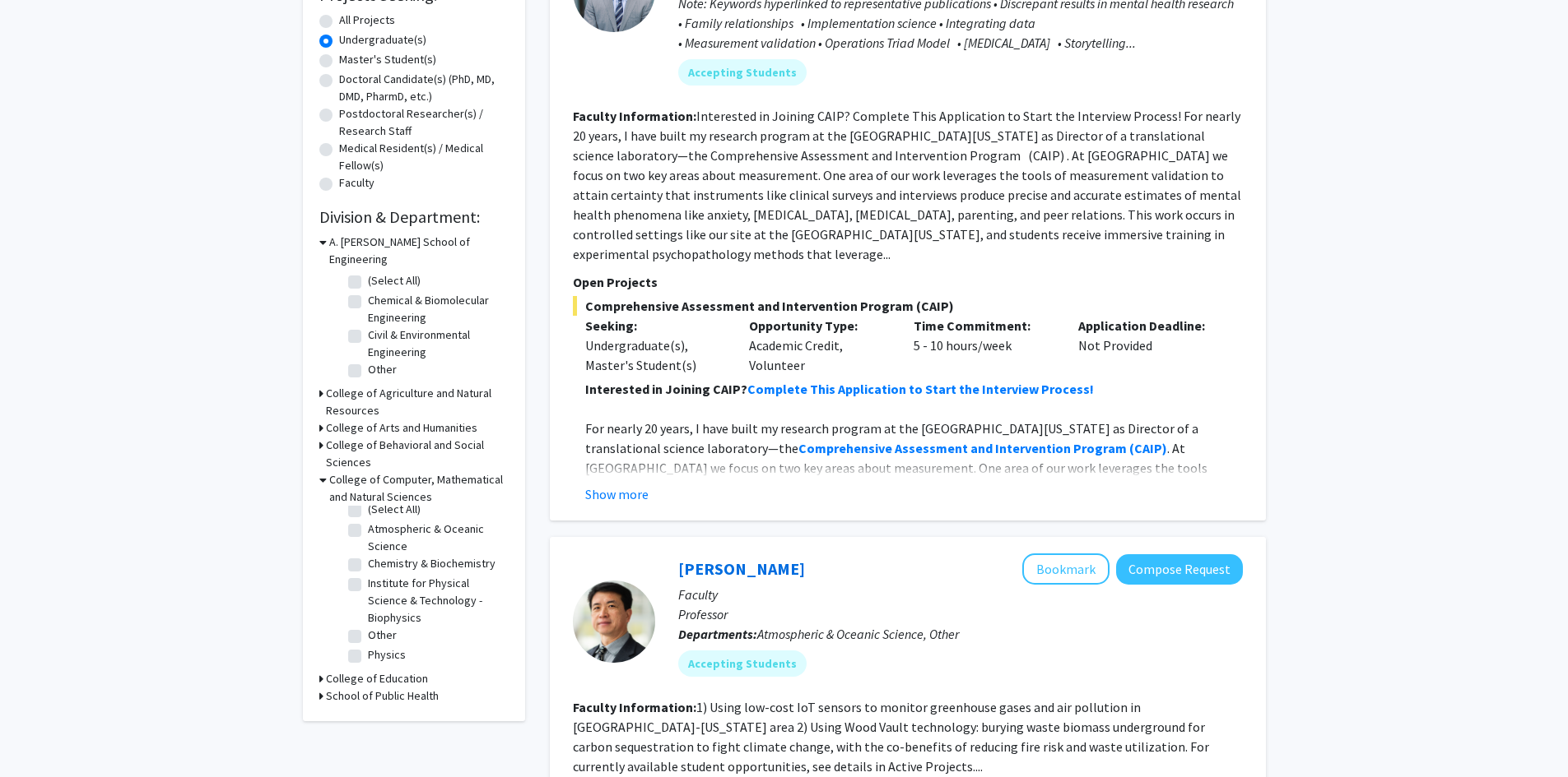
scroll to position [329, 0]
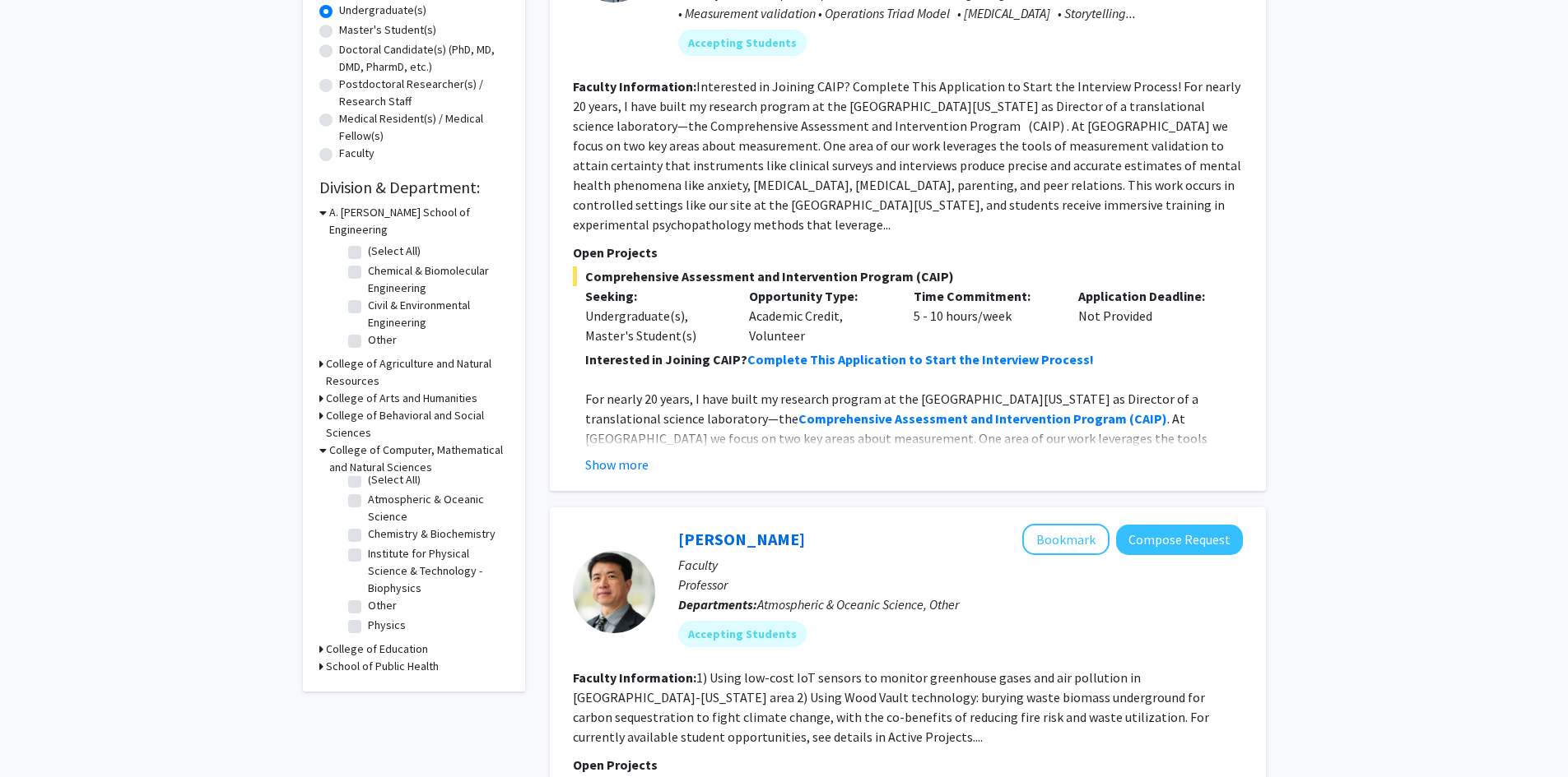
click at [368, 545] on label "Institute for Physical Science & Technology - Biophysics" at bounding box center [435, 571] width 137 height 52
click at [368, 545] on input "Institute for Physical Science & Technology - Biophysics" at bounding box center [372, 550] width 11 height 10
checkbox input "true"
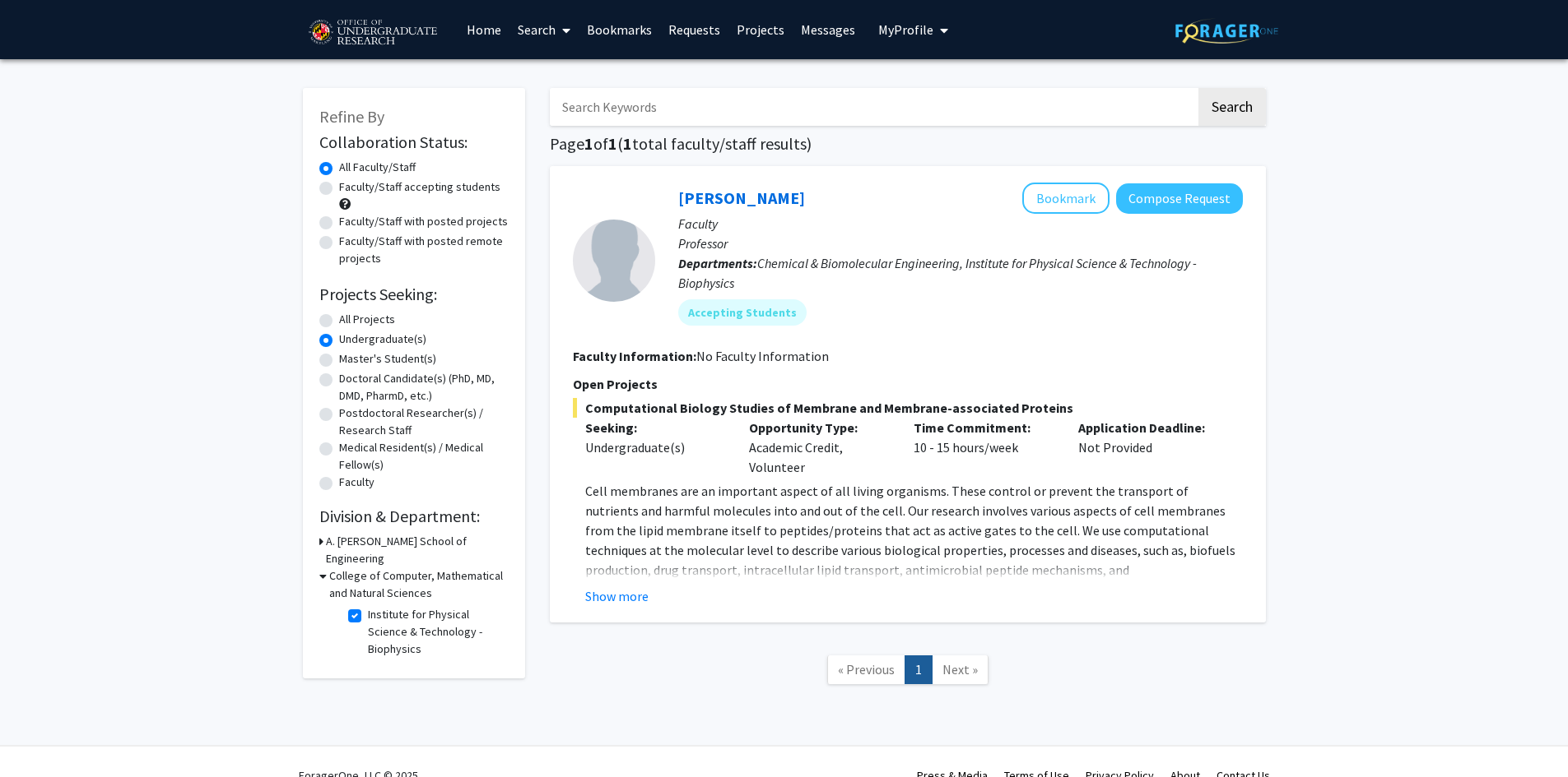
click at [368, 606] on label "Institute for Physical Science & Technology - Biophysics" at bounding box center [435, 632] width 137 height 52
click at [368, 606] on input "Institute for Physical Science & Technology - Biophysics" at bounding box center [372, 611] width 11 height 10
checkbox input "false"
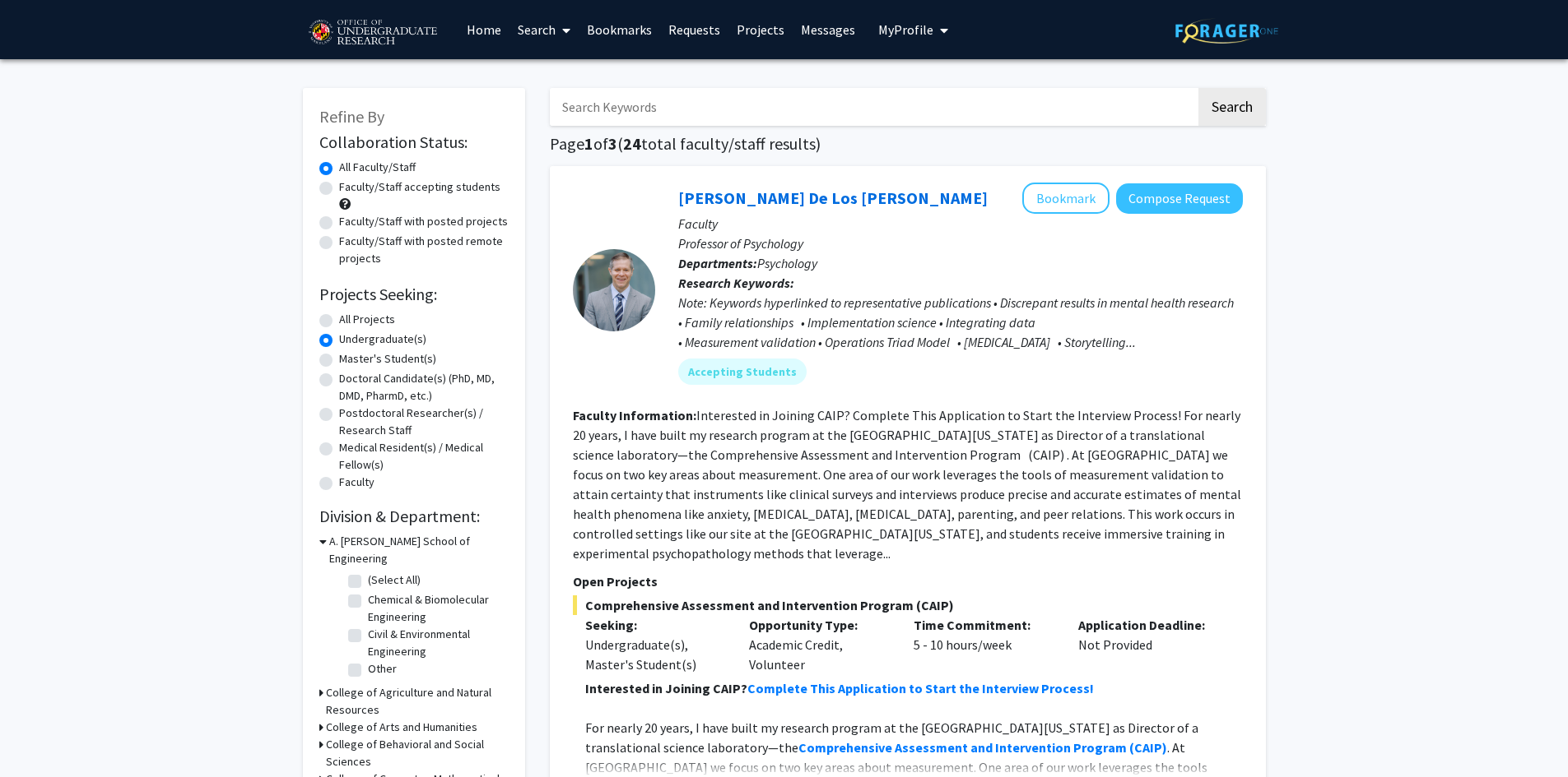
click at [327, 542] on div "A. James Clark School of Engineering" at bounding box center [413, 550] width 189 height 34
click at [322, 539] on icon at bounding box center [323, 541] width 8 height 17
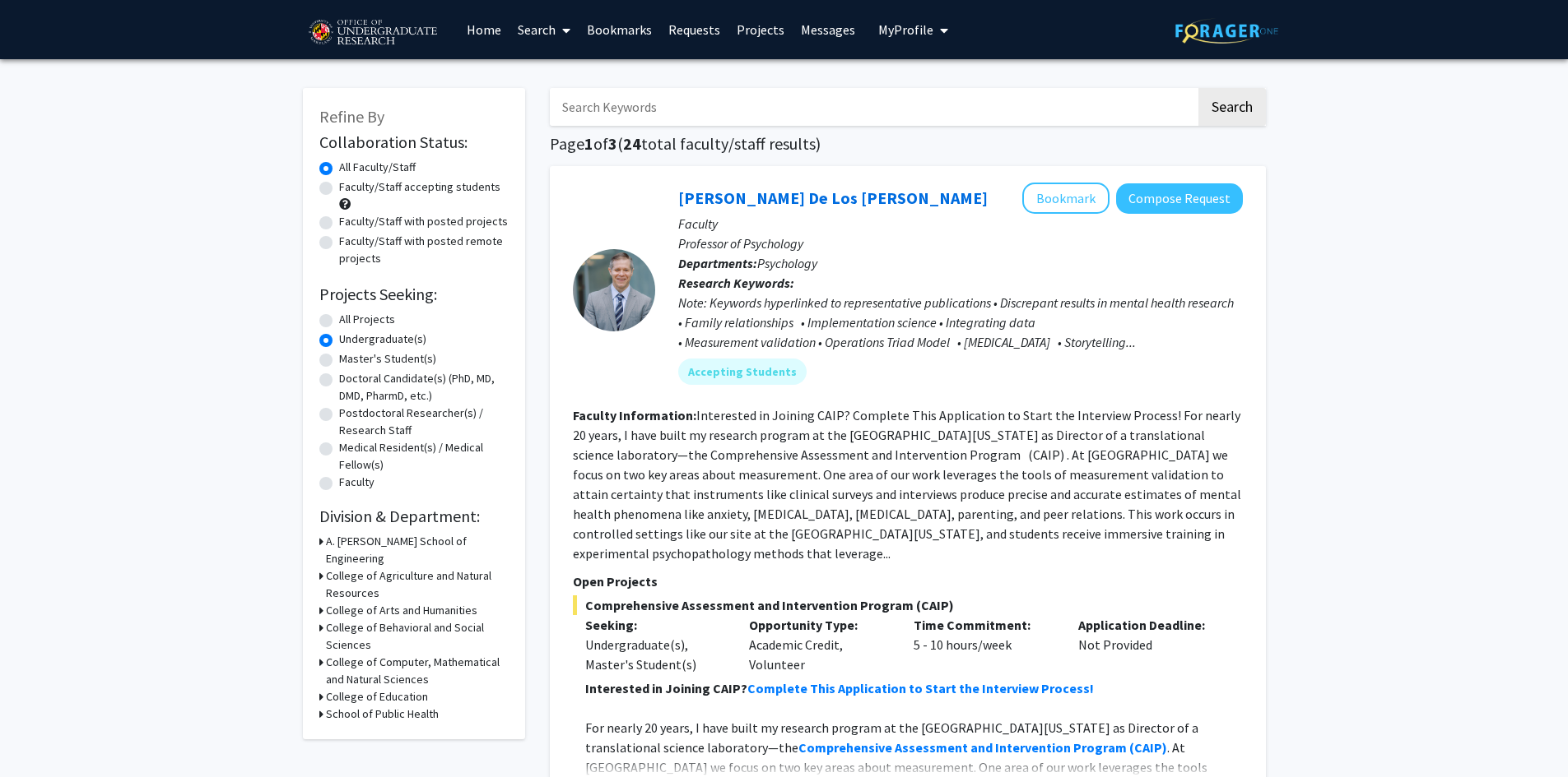
click at [392, 654] on h3 "College of Computer, Mathematical and Natural Sciences" at bounding box center [416, 671] width 182 height 34
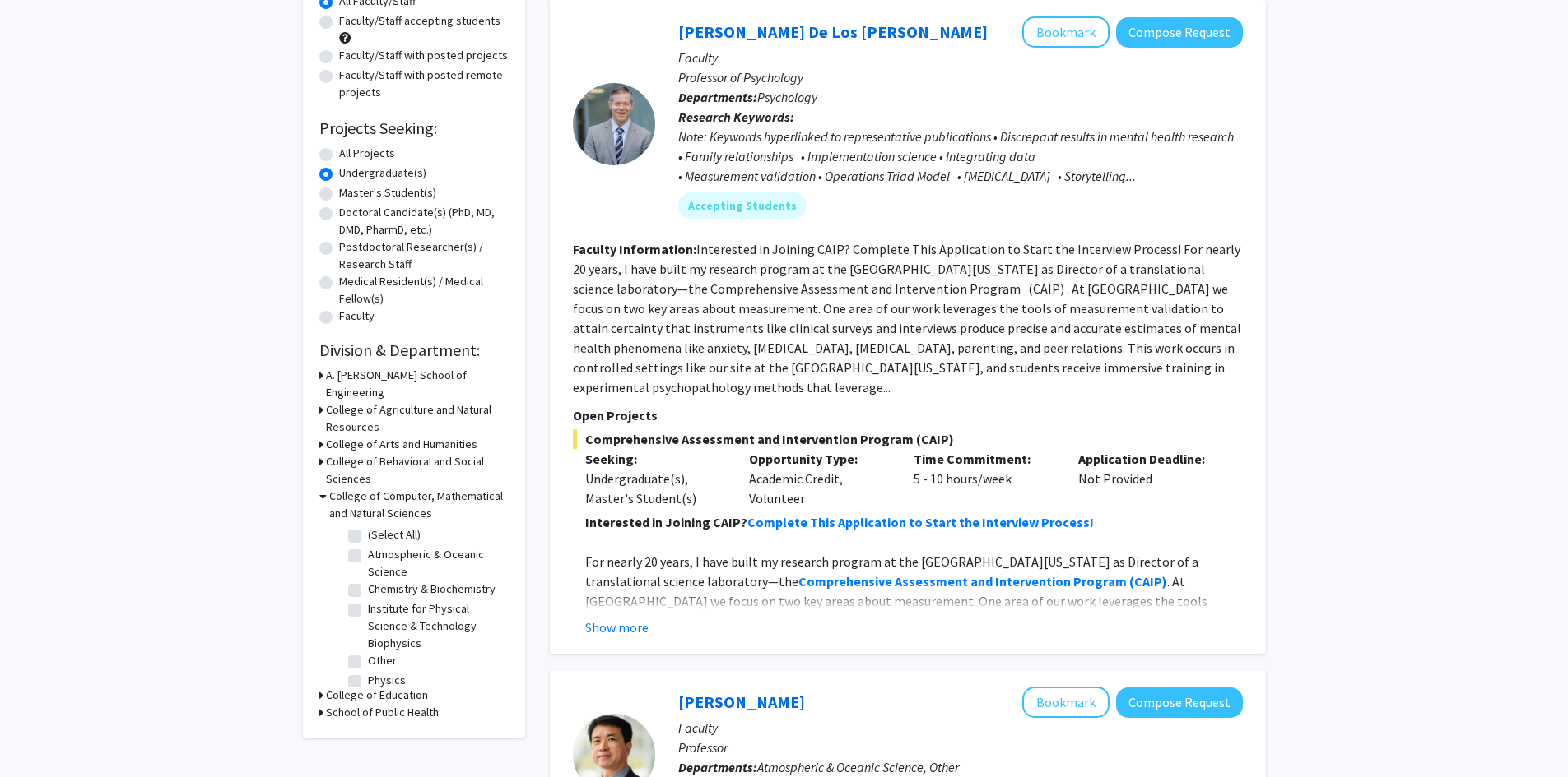
scroll to position [247, 0]
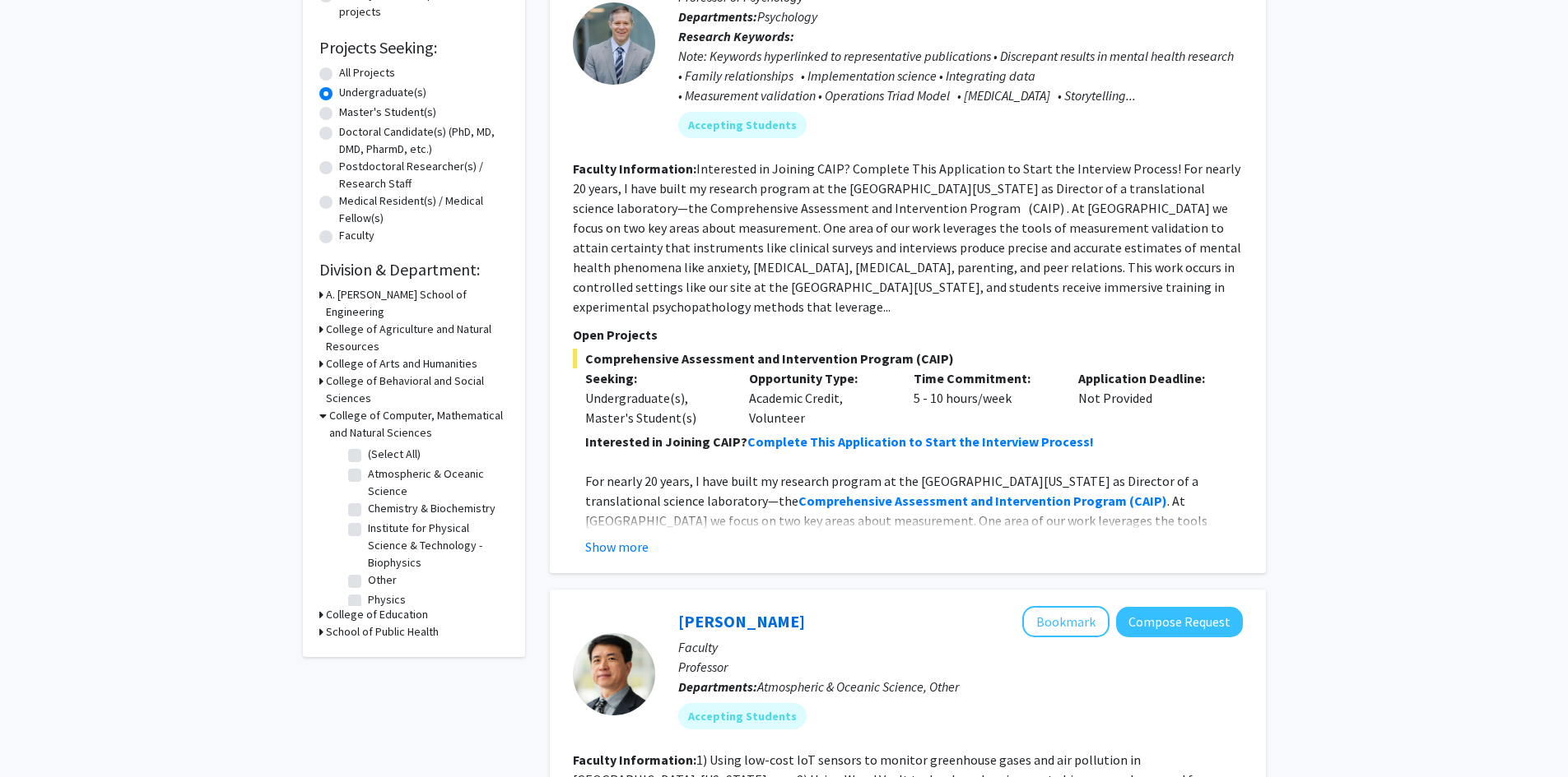
click at [368, 578] on label "Other" at bounding box center [382, 580] width 29 height 17
click at [368, 578] on input "Other" at bounding box center [372, 577] width 11 height 10
checkbox input "true"
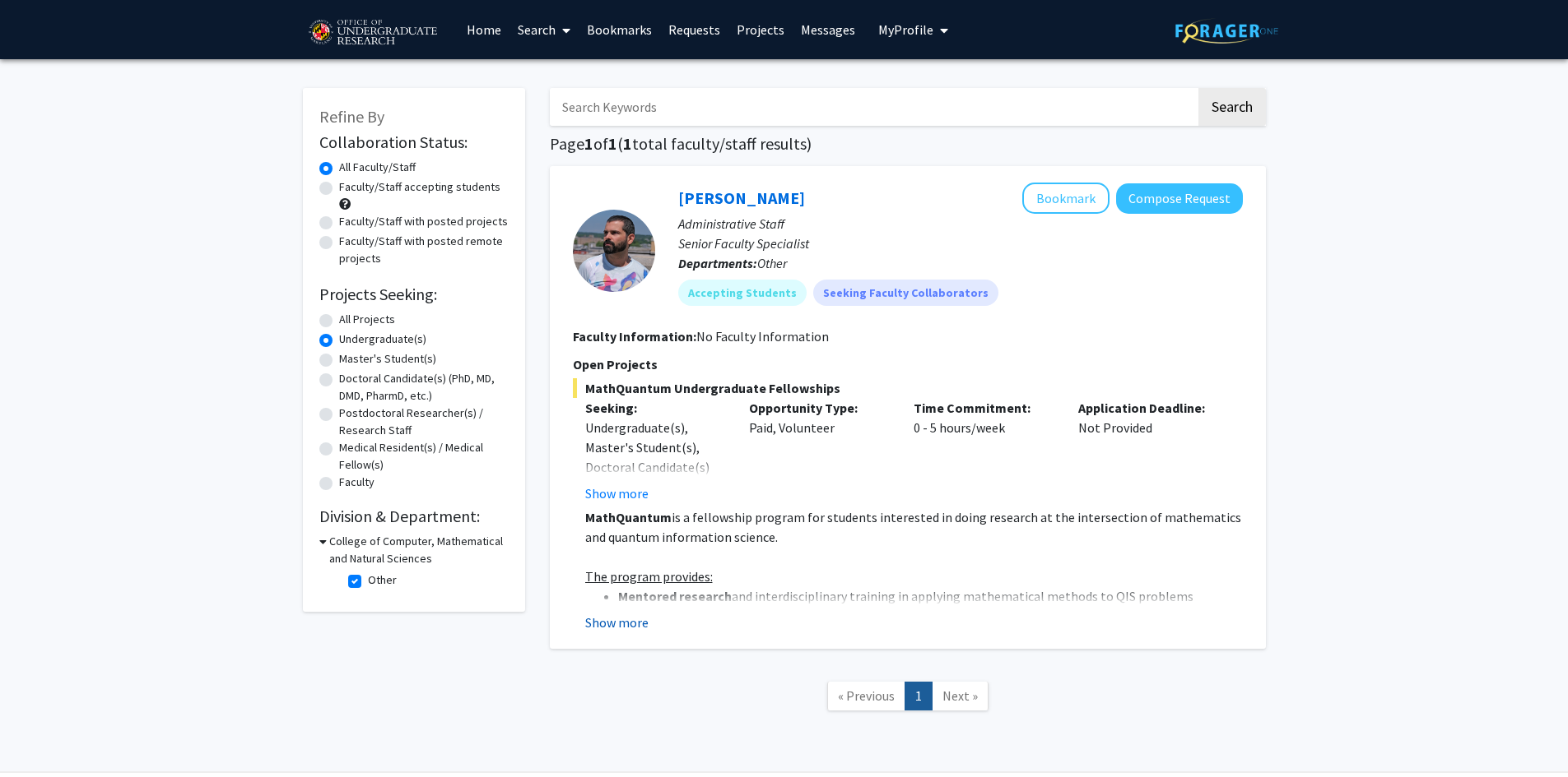
click at [623, 620] on button "Show more" at bounding box center [617, 622] width 63 height 20
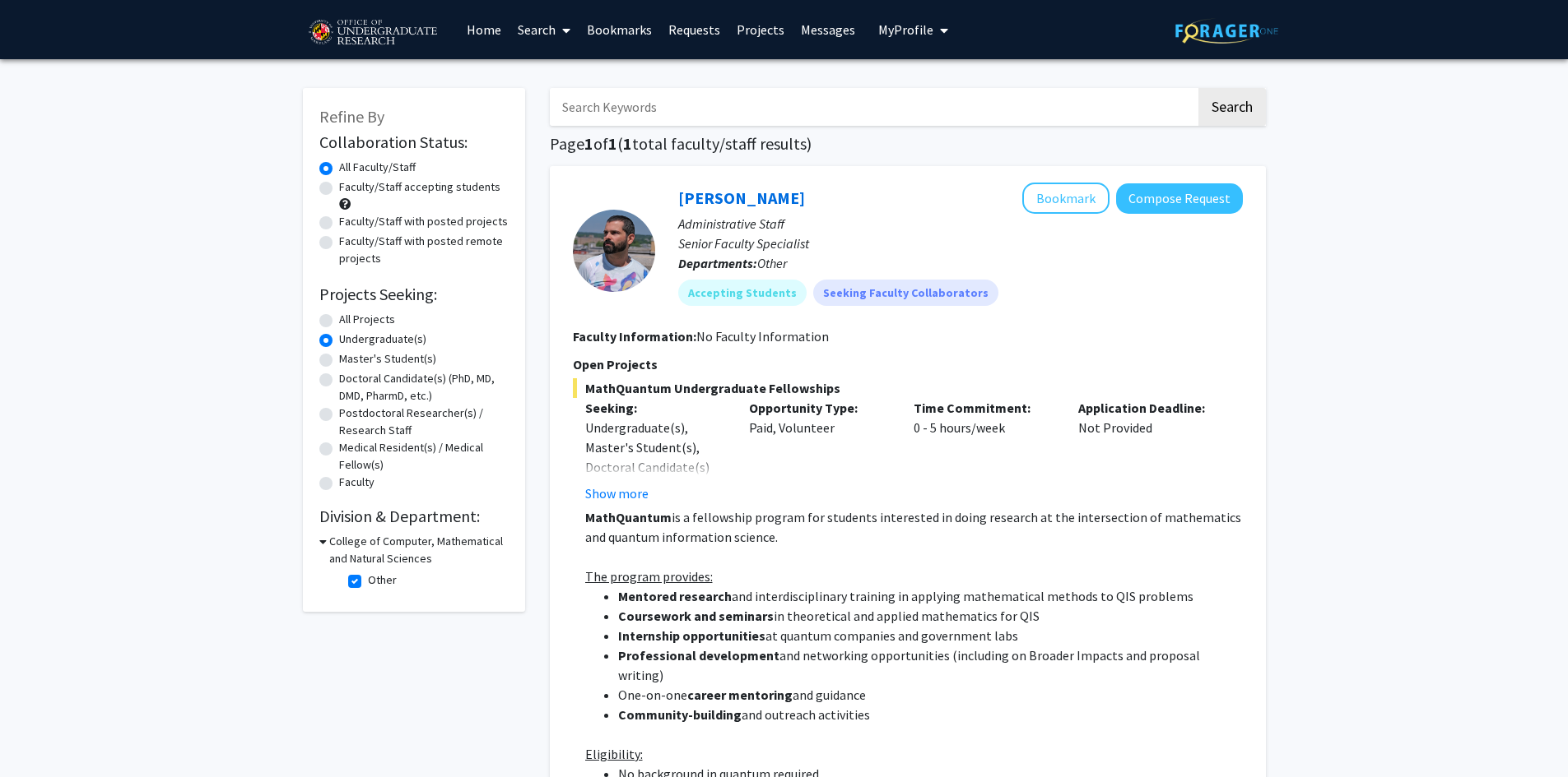
click at [347, 542] on h3 "College of Computer, Mathematical and Natural Sciences" at bounding box center [419, 550] width 180 height 34
click at [437, 187] on label "Faculty/Staff accepting students" at bounding box center [419, 187] width 161 height 17
click at [350, 187] on input "Faculty/Staff accepting students" at bounding box center [344, 183] width 11 height 10
radio input "true"
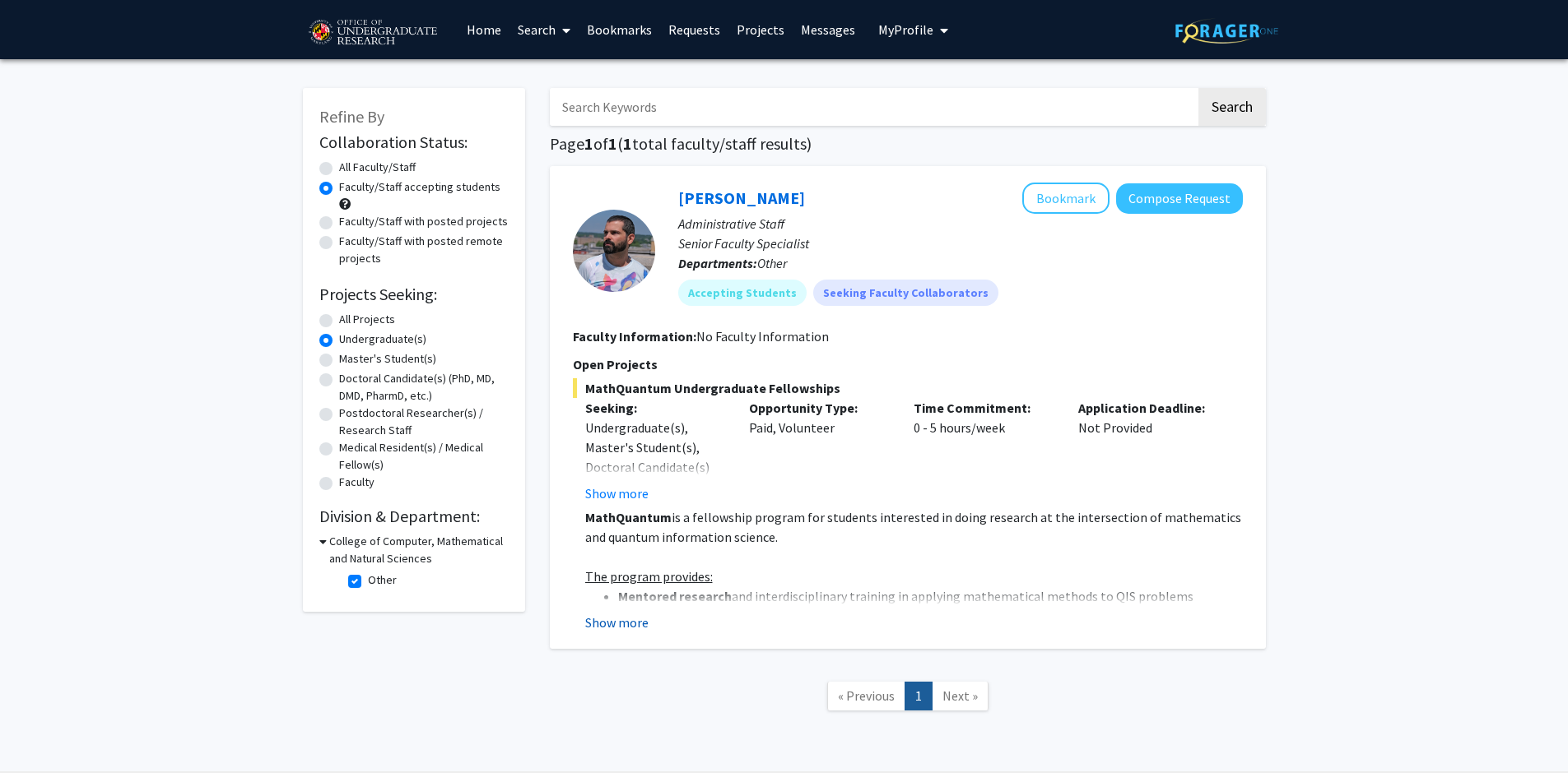
click at [617, 621] on button "Show more" at bounding box center [617, 622] width 63 height 20
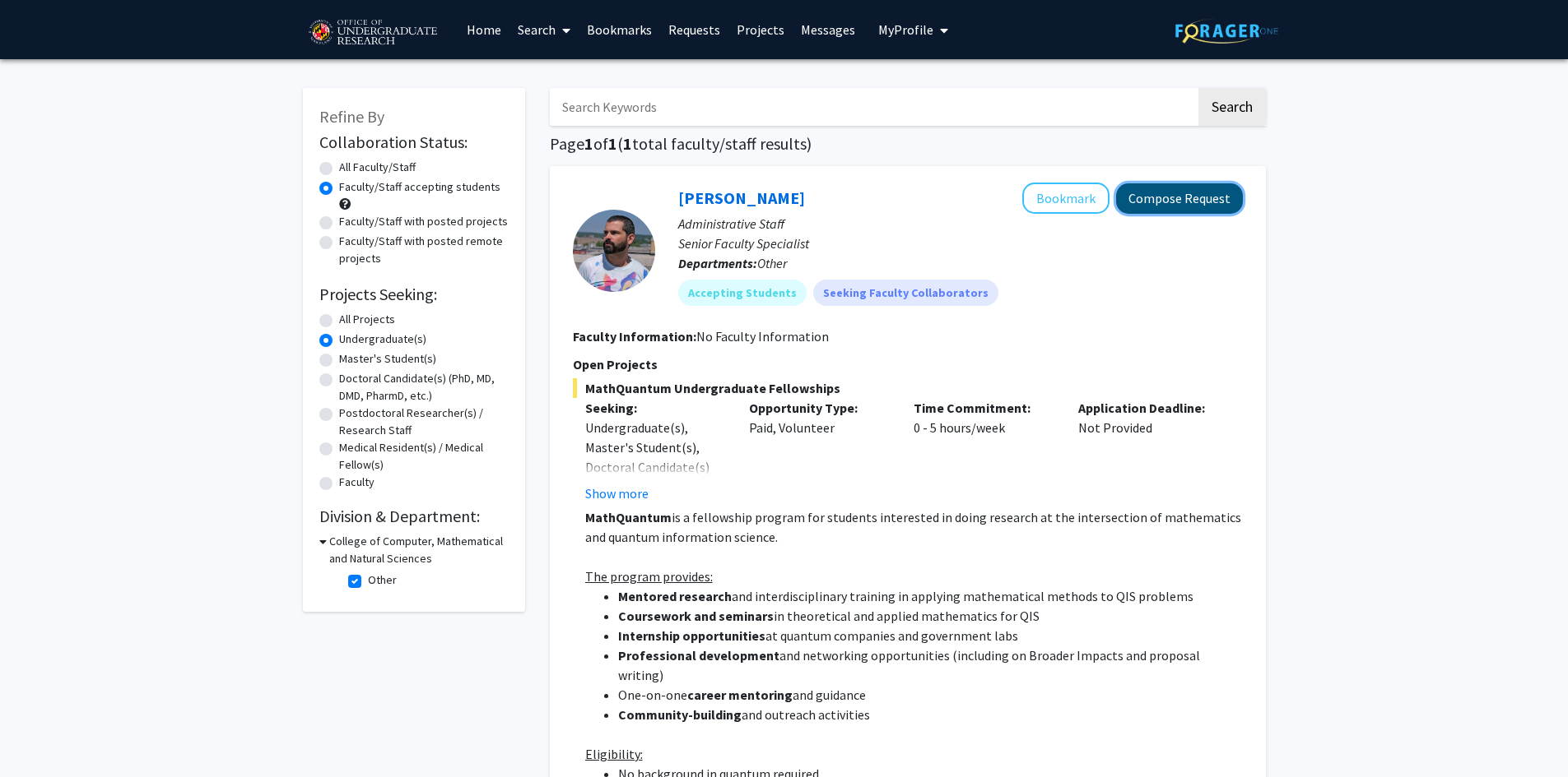
click at [1157, 195] on button "Compose Request" at bounding box center [1179, 199] width 127 height 31
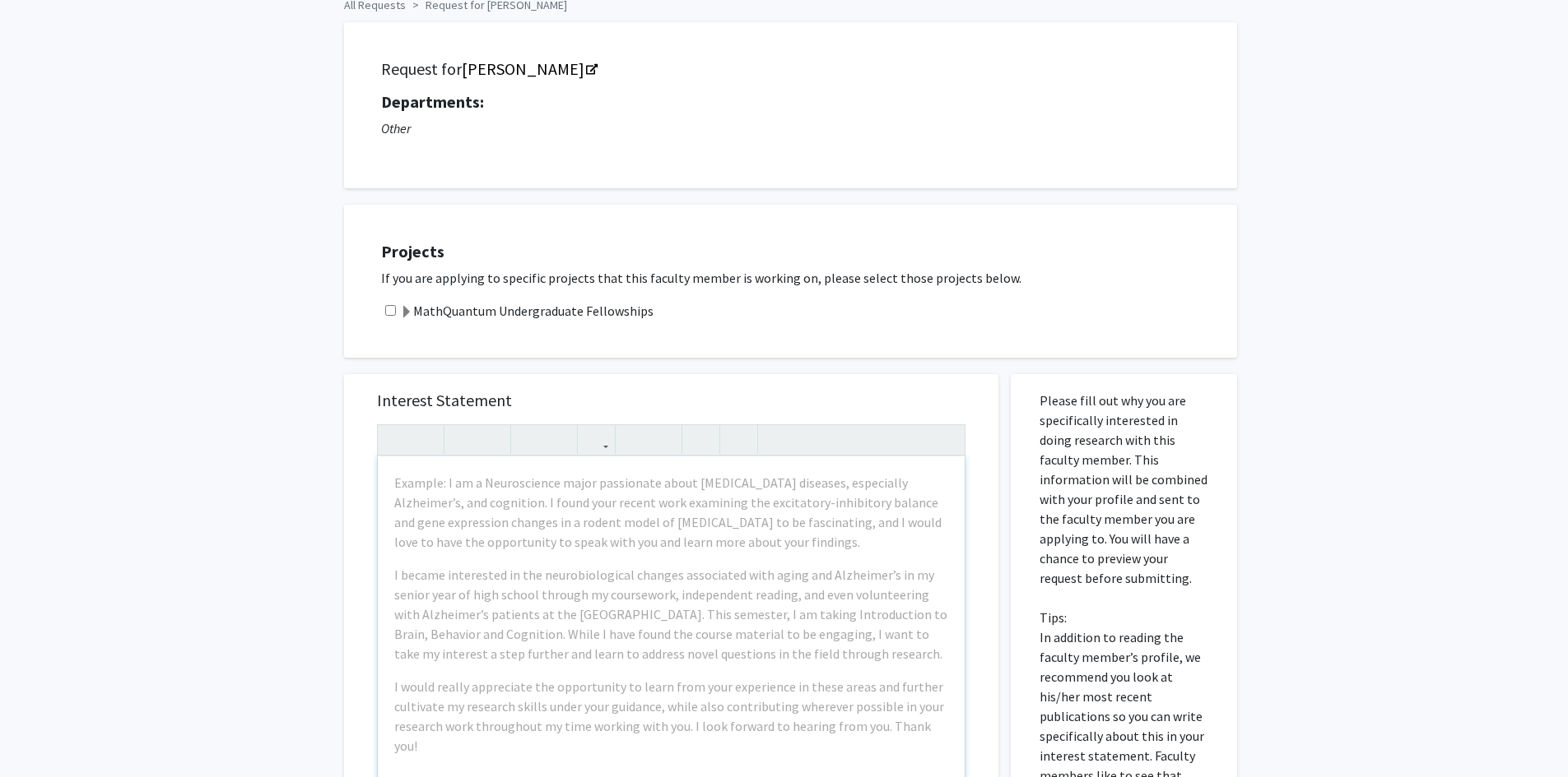
scroll to position [82, 0]
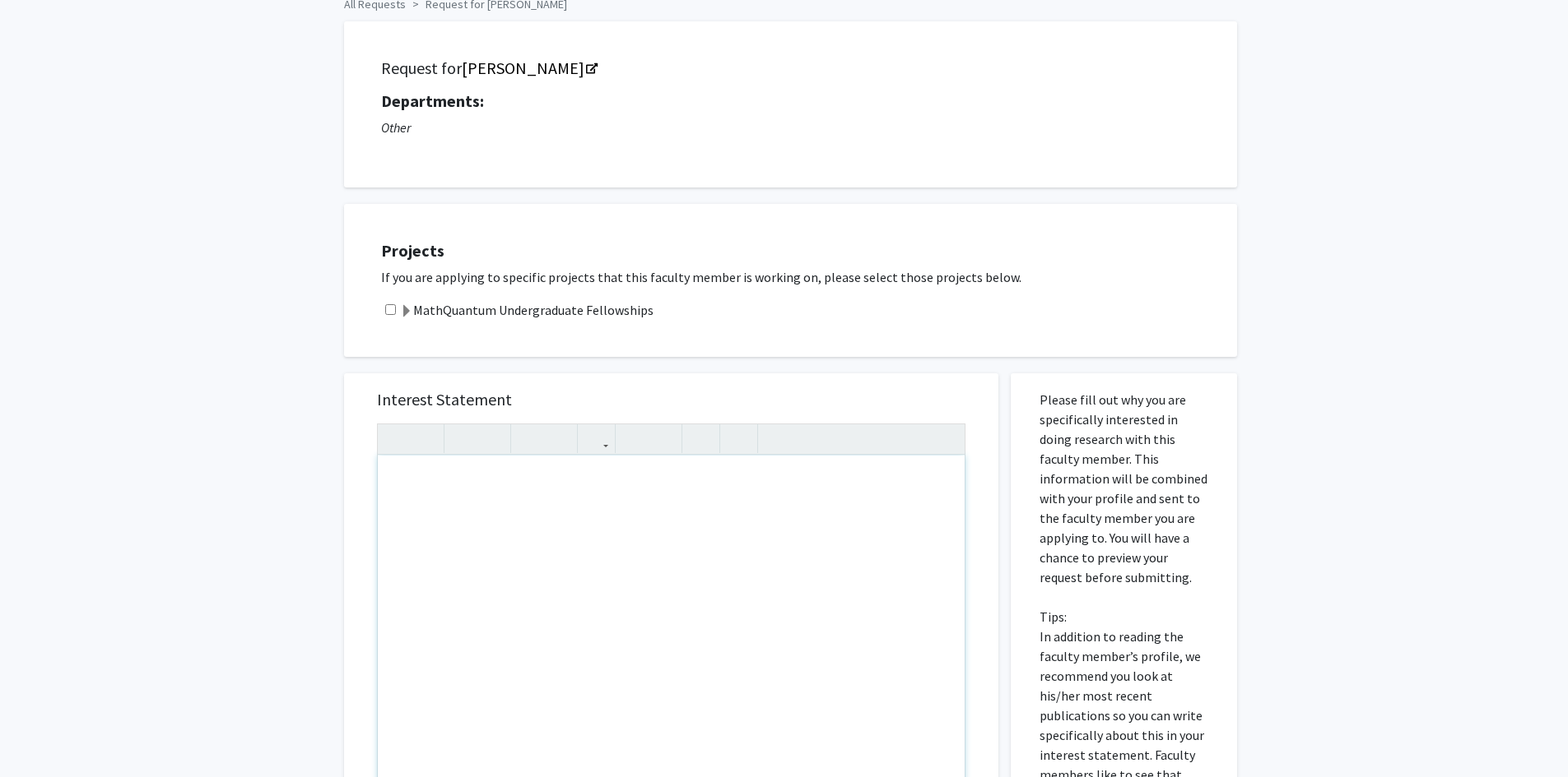
click at [700, 316] on div "MathQuantum Undergraduate Fellowships" at bounding box center [800, 310] width 839 height 20
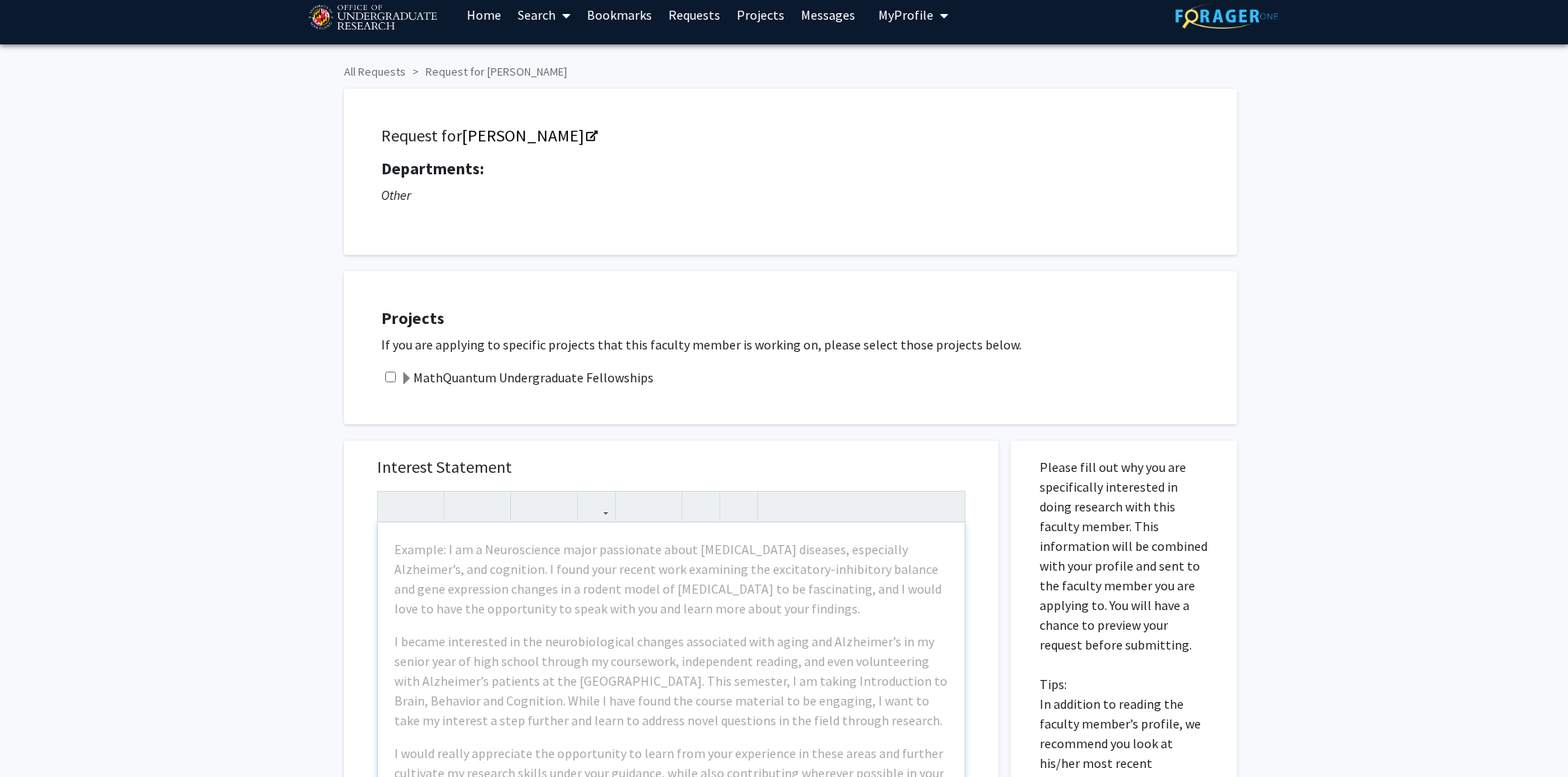
scroll to position [0, 0]
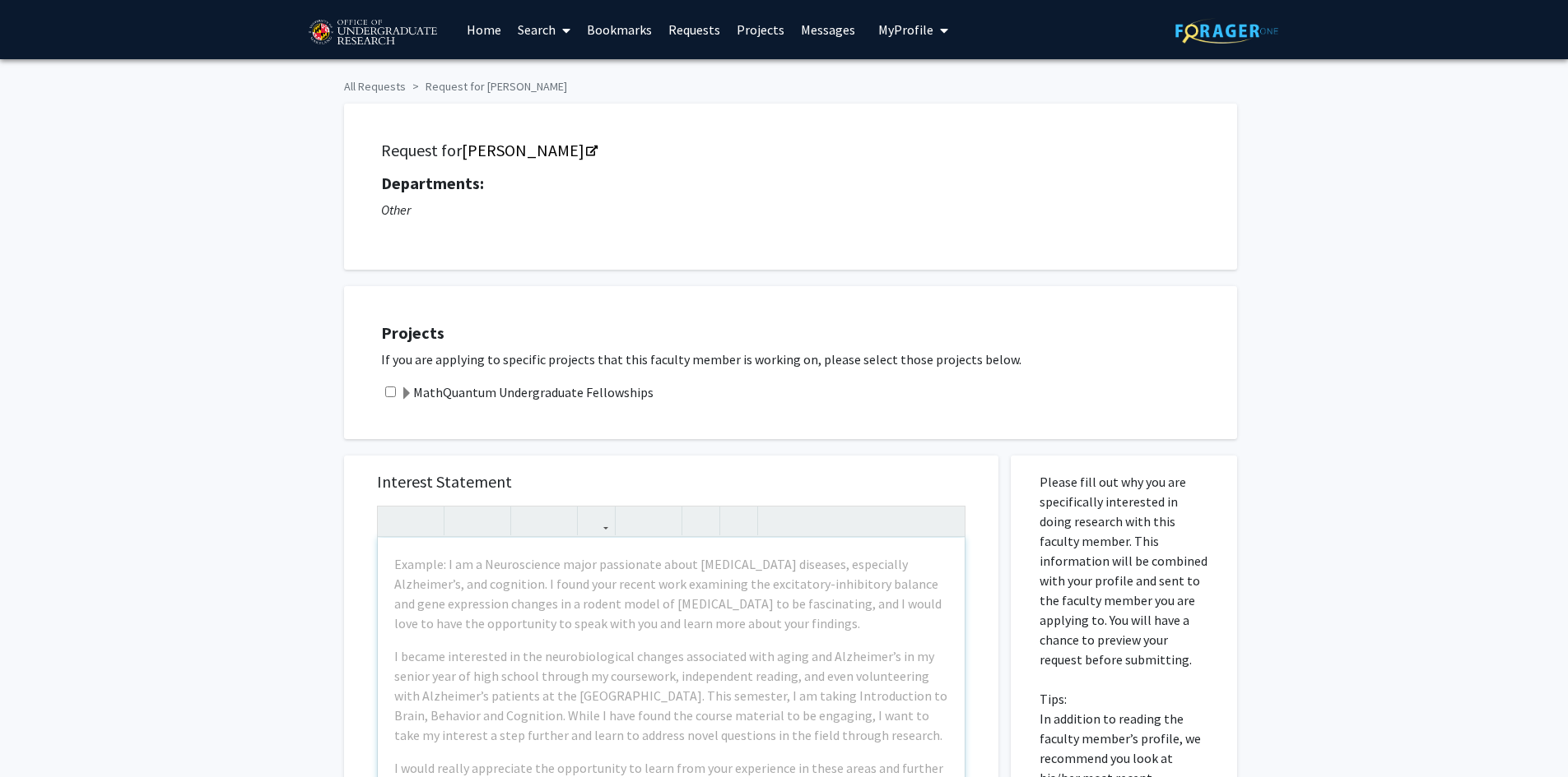
click at [391, 391] on input "checkbox" at bounding box center [390, 391] width 11 height 10
click at [393, 390] on input "checkbox" at bounding box center [390, 391] width 11 height 10
checkbox input "false"
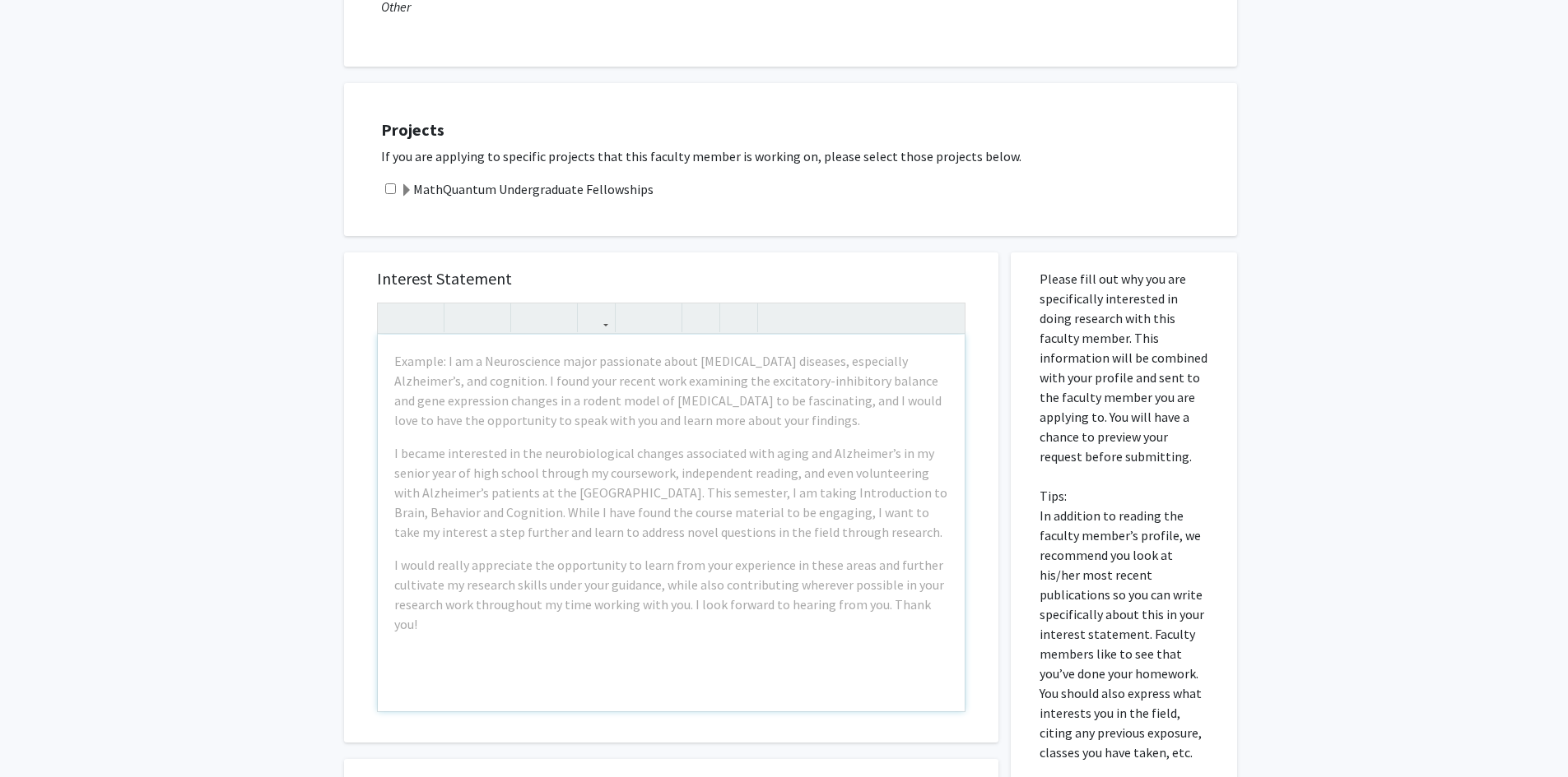
scroll to position [247, 0]
